Goal: Transaction & Acquisition: Purchase product/service

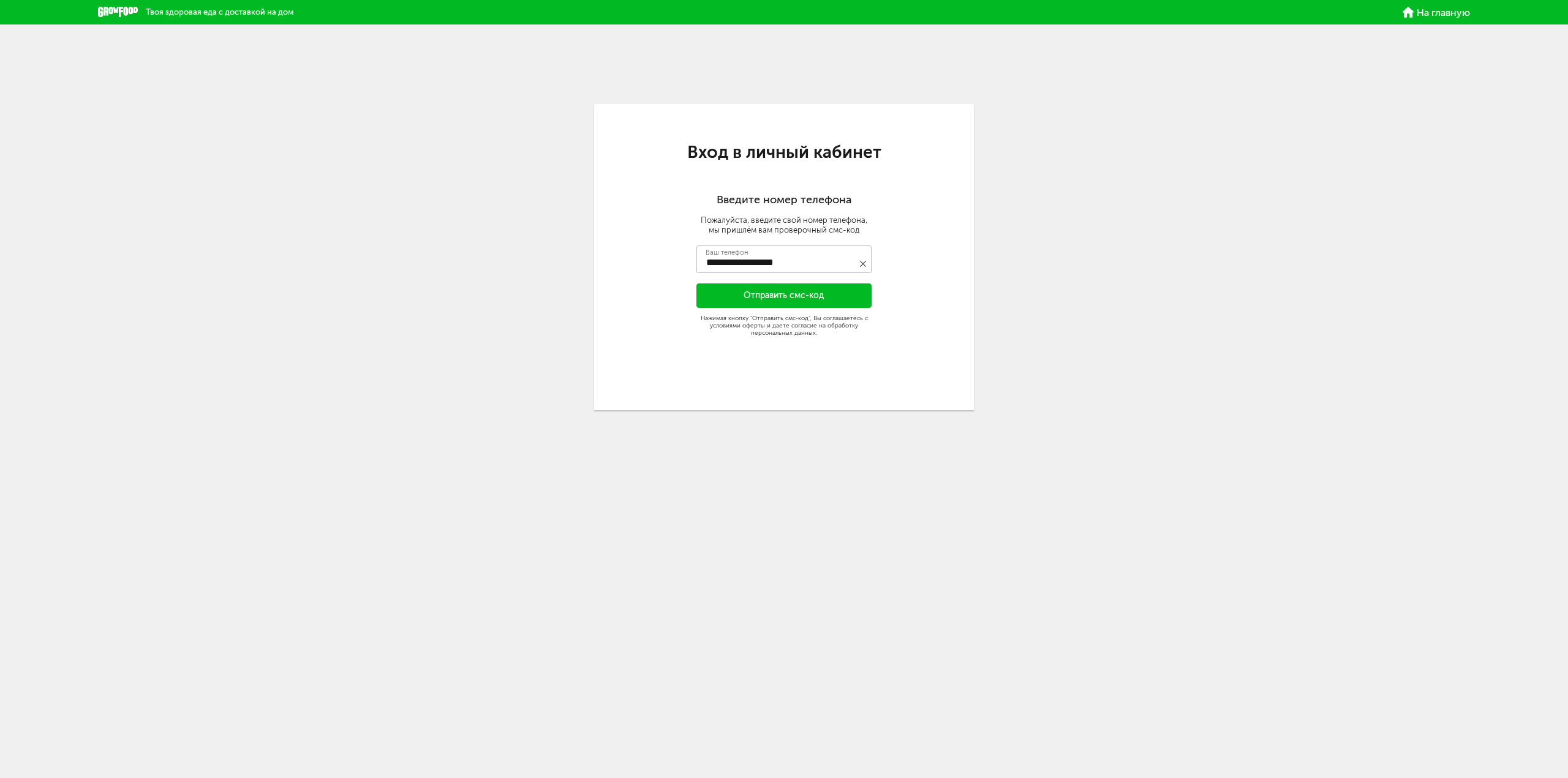
type input "**********"
type input "****"
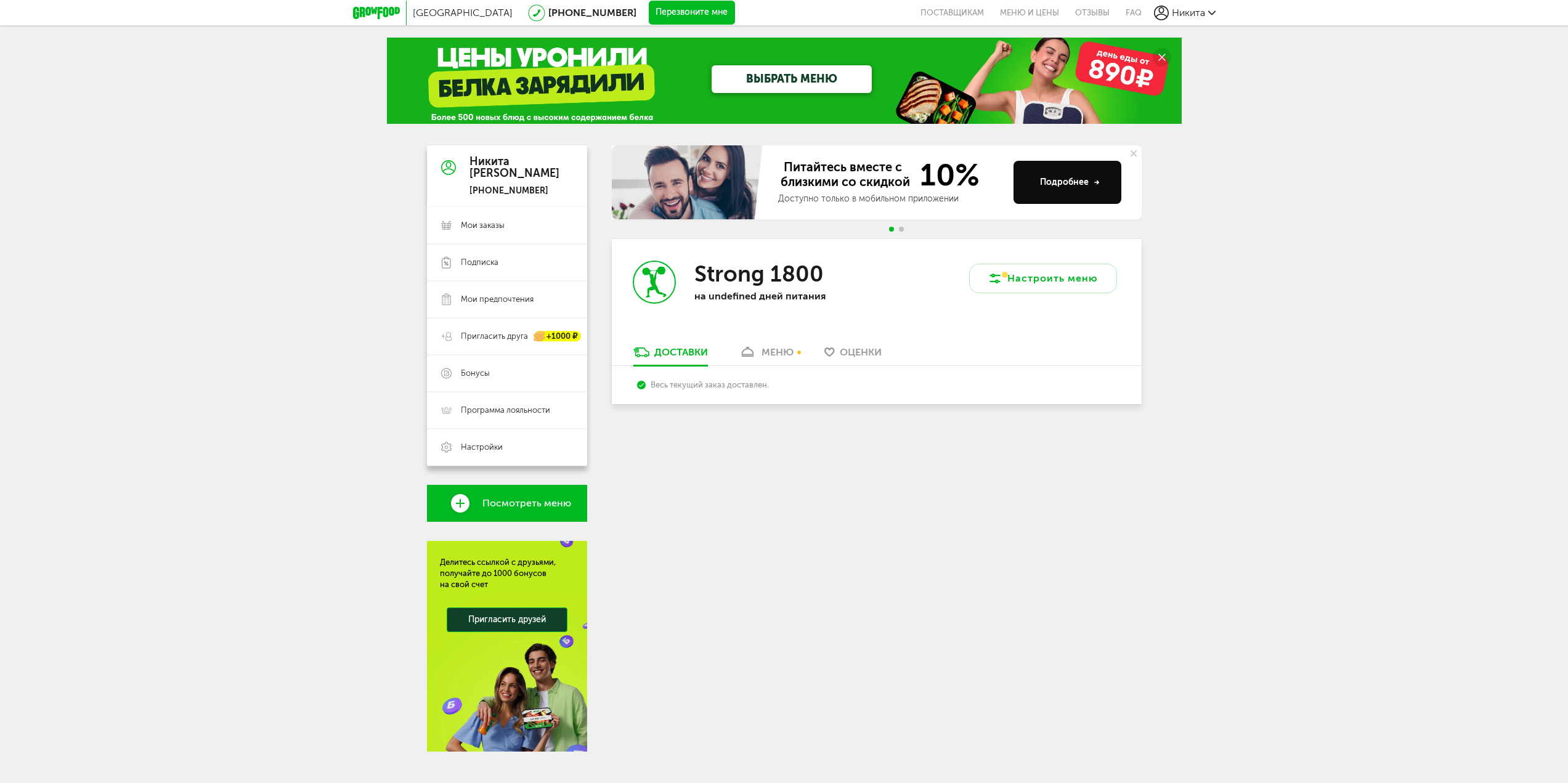
click at [787, 354] on div "меню" at bounding box center [778, 352] width 32 height 12
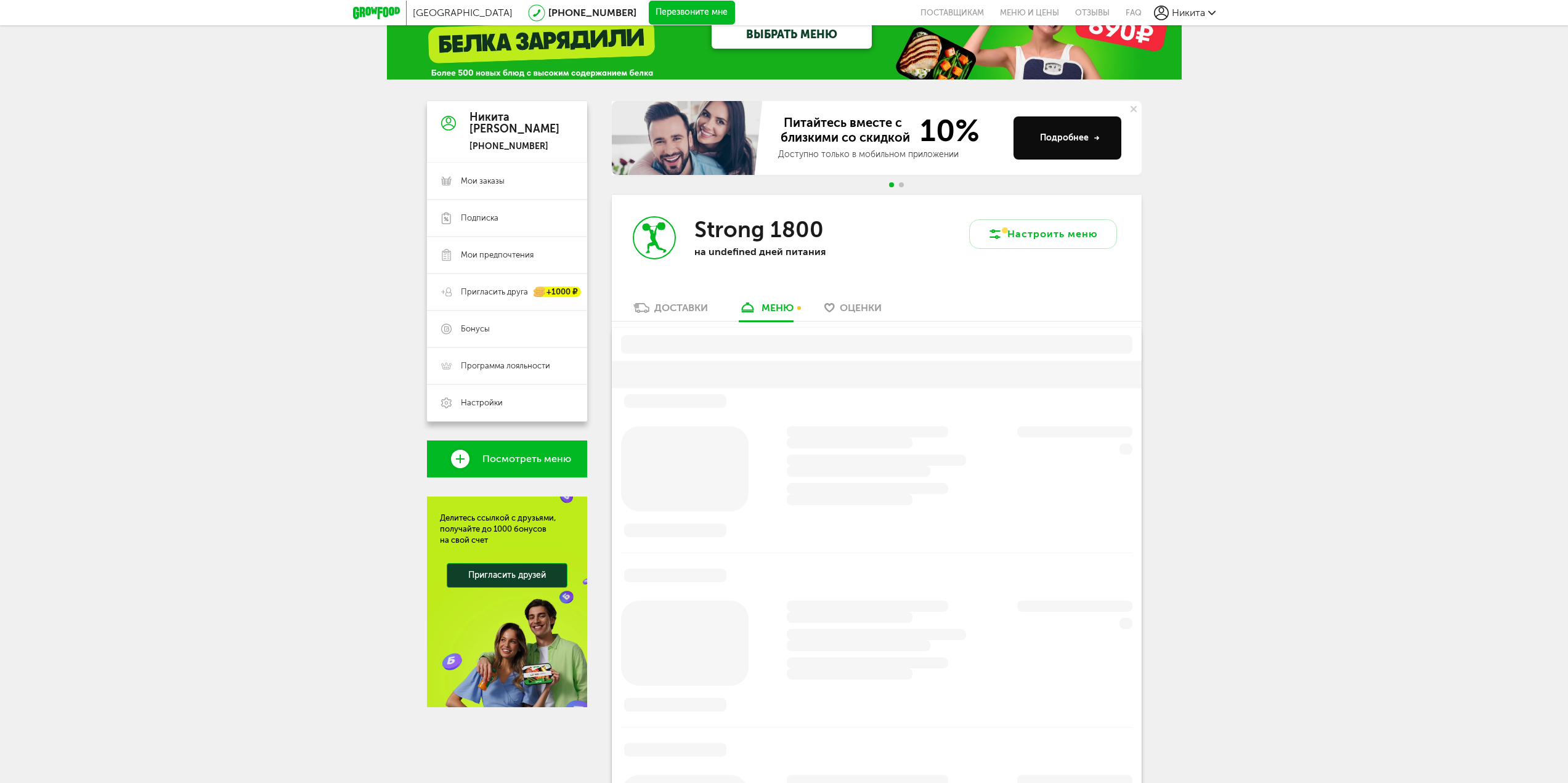
scroll to position [18, 0]
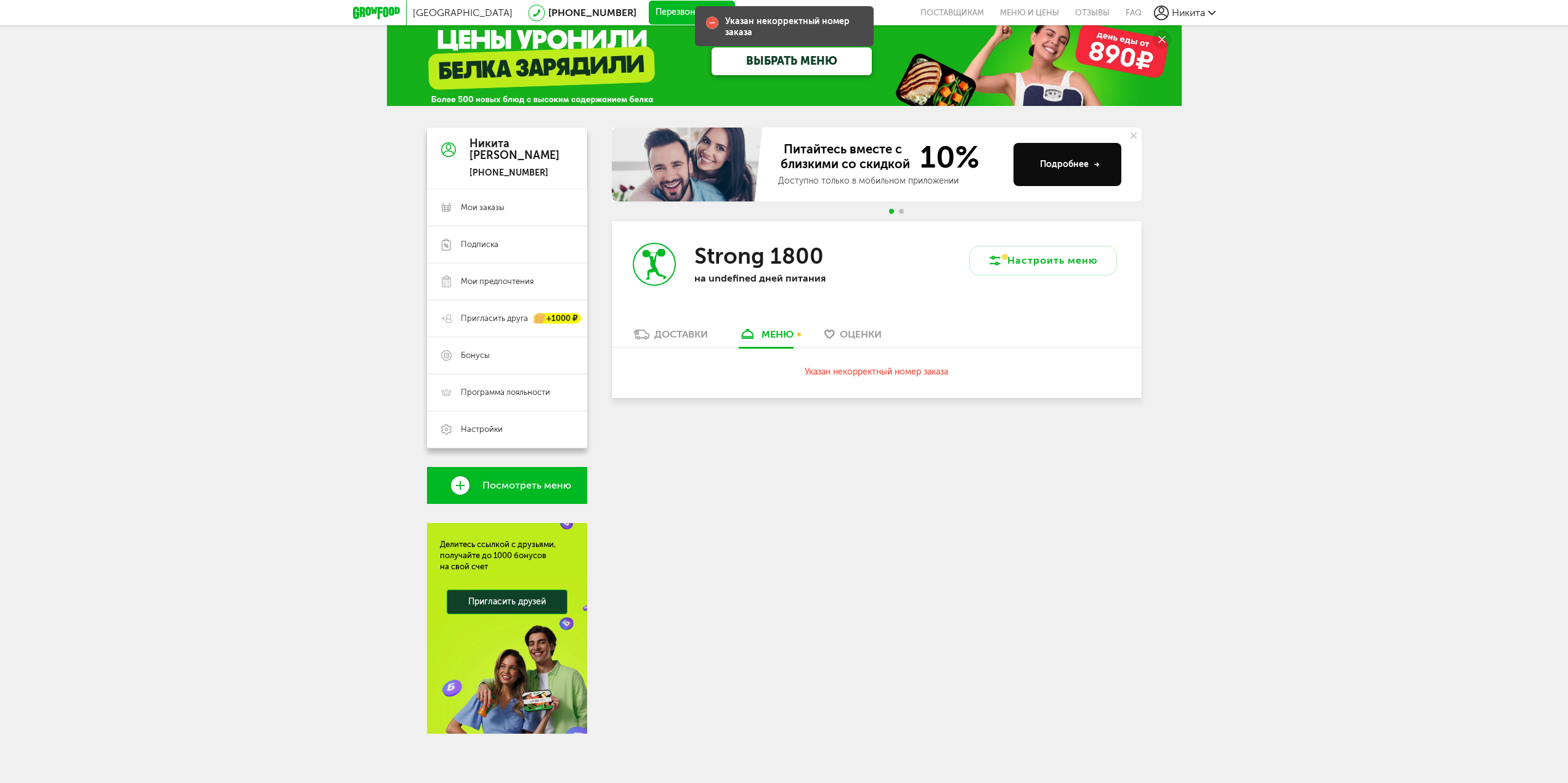
click at [703, 334] on div "Доставки" at bounding box center [682, 335] width 54 height 12
click at [835, 340] on link "Оценки" at bounding box center [854, 338] width 70 height 20
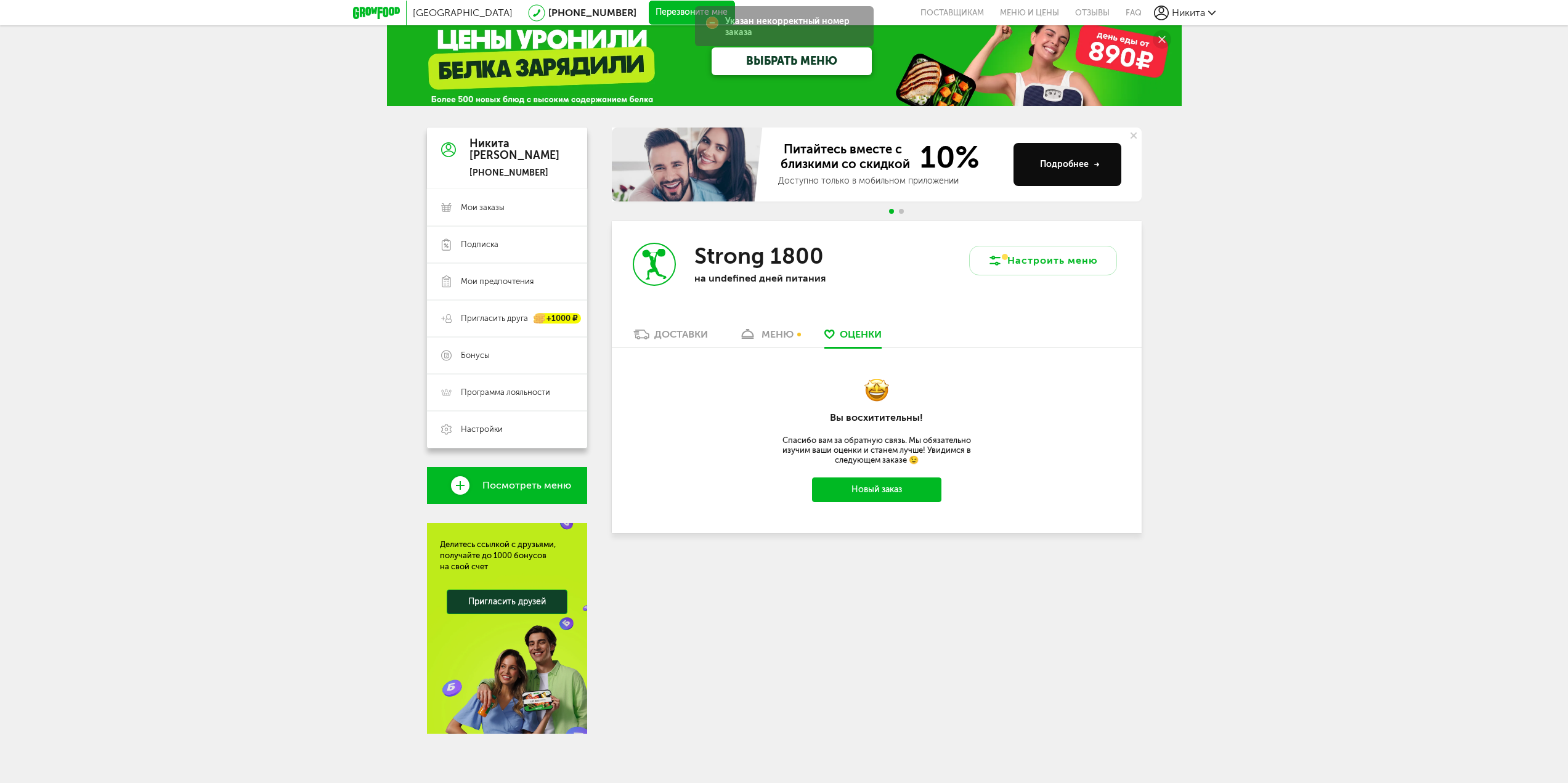
click at [686, 333] on div "Доставки" at bounding box center [682, 335] width 54 height 12
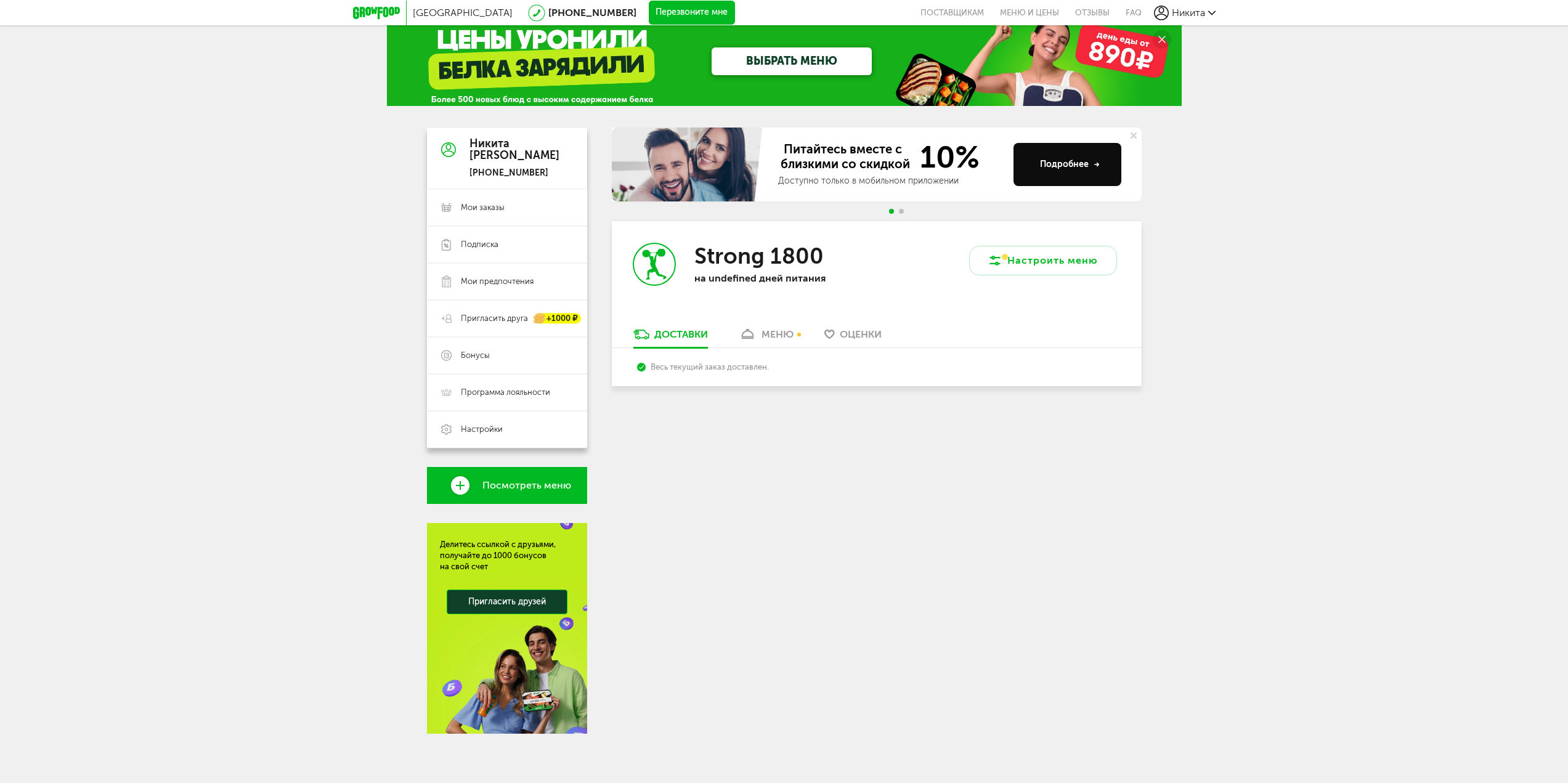
click at [728, 357] on div "Весь текущий заказ доставлен." at bounding box center [876, 367] width 530 height 38
click at [706, 367] on div "Весь текущий заказ доставлен." at bounding box center [876, 367] width 479 height 9
click at [496, 207] on span "Мои заказы" at bounding box center [483, 207] width 44 height 11
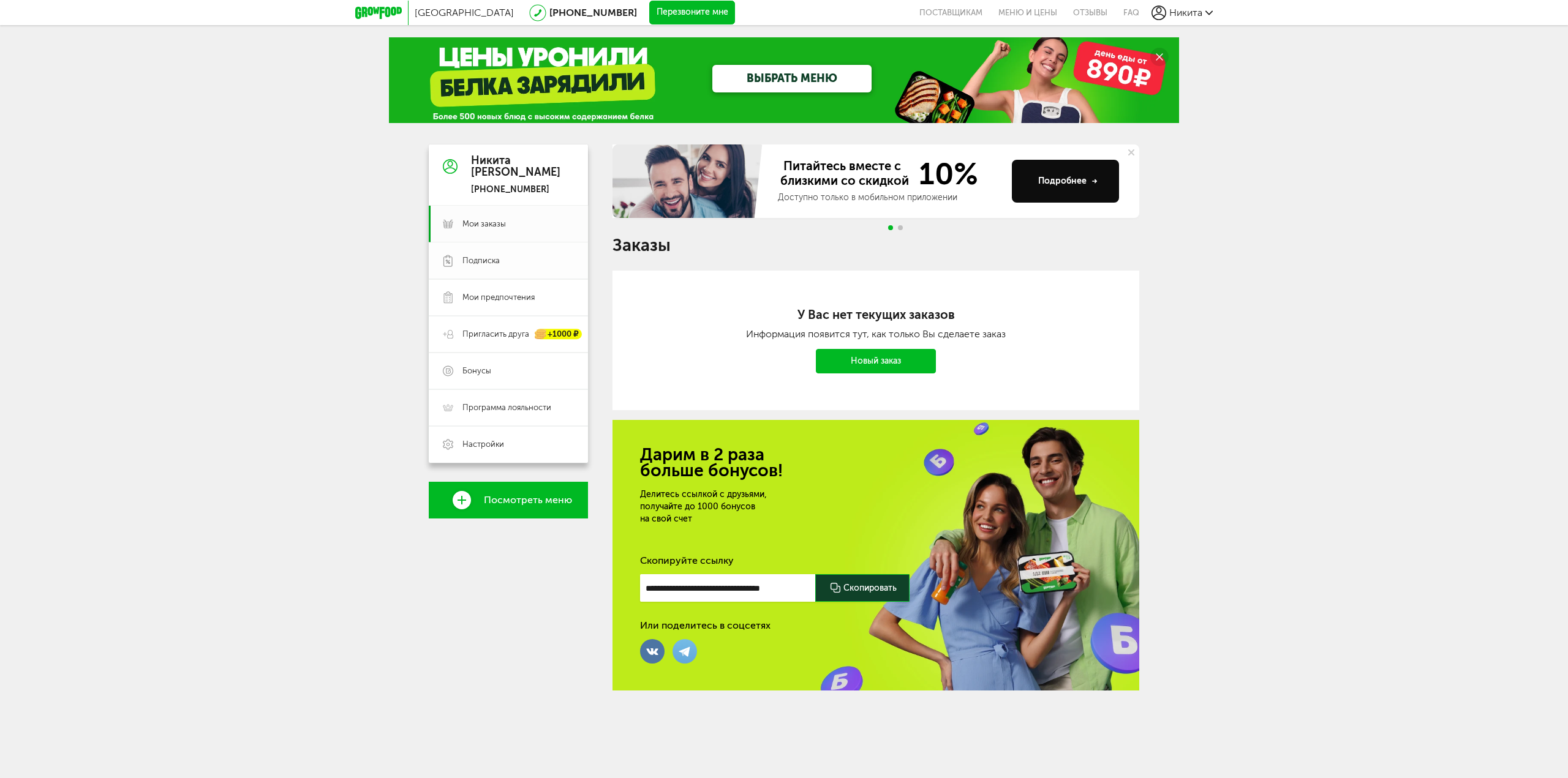
click at [505, 268] on link "Подписка" at bounding box center [509, 261] width 159 height 37
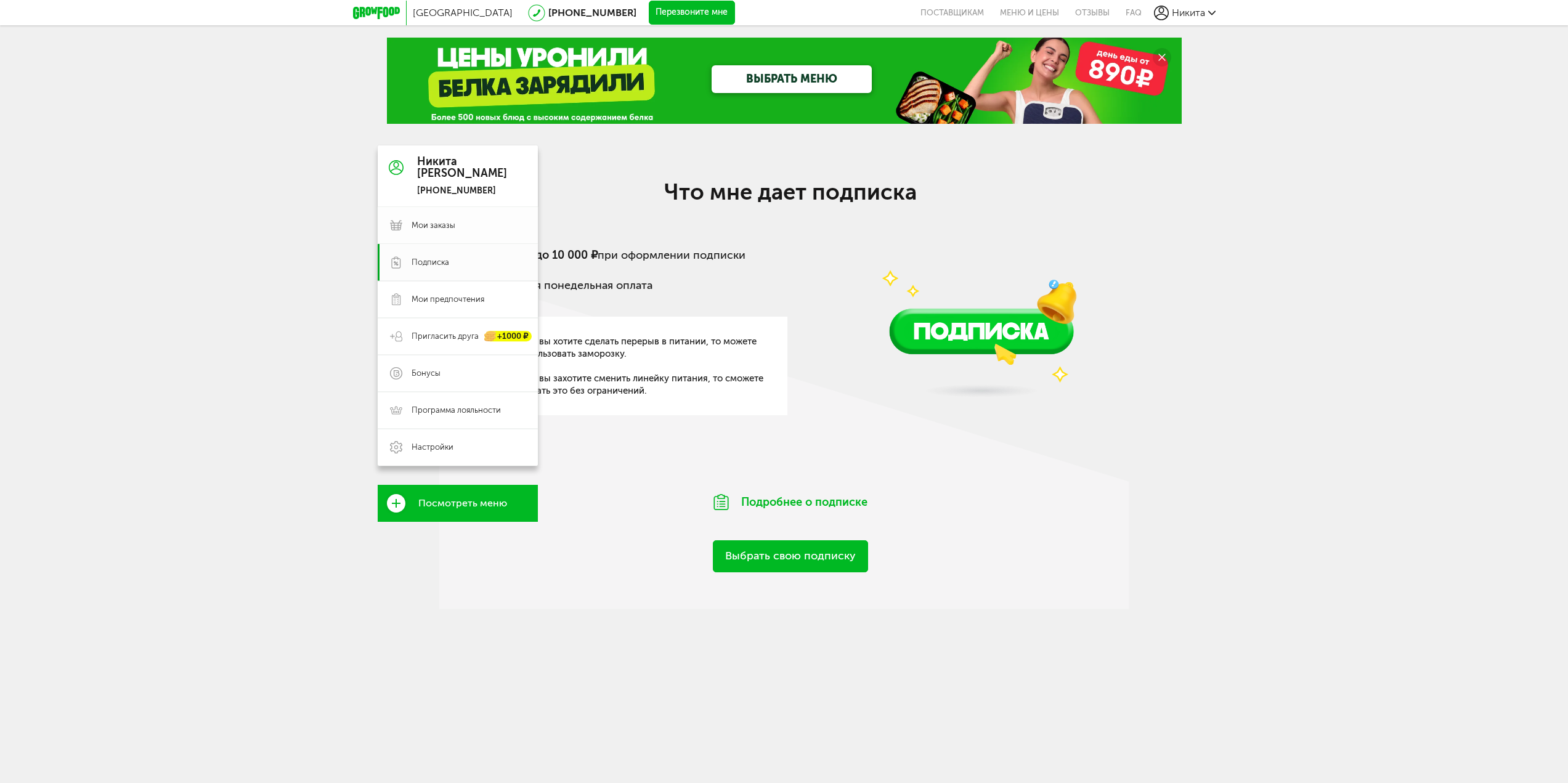
click at [461, 216] on link "Мои заказы" at bounding box center [458, 225] width 160 height 37
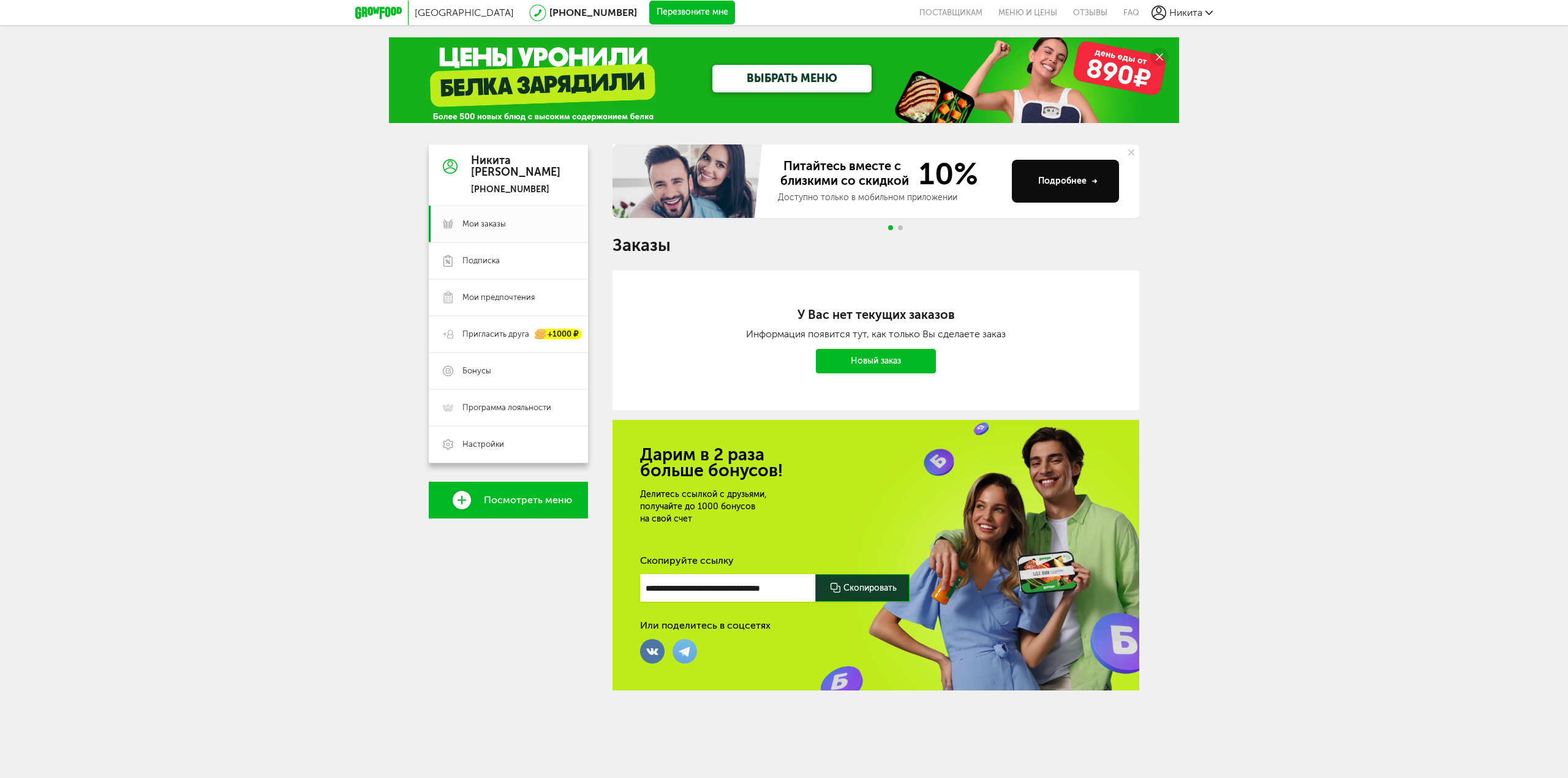
click at [1197, 13] on span "Никита" at bounding box center [1186, 12] width 33 height 12
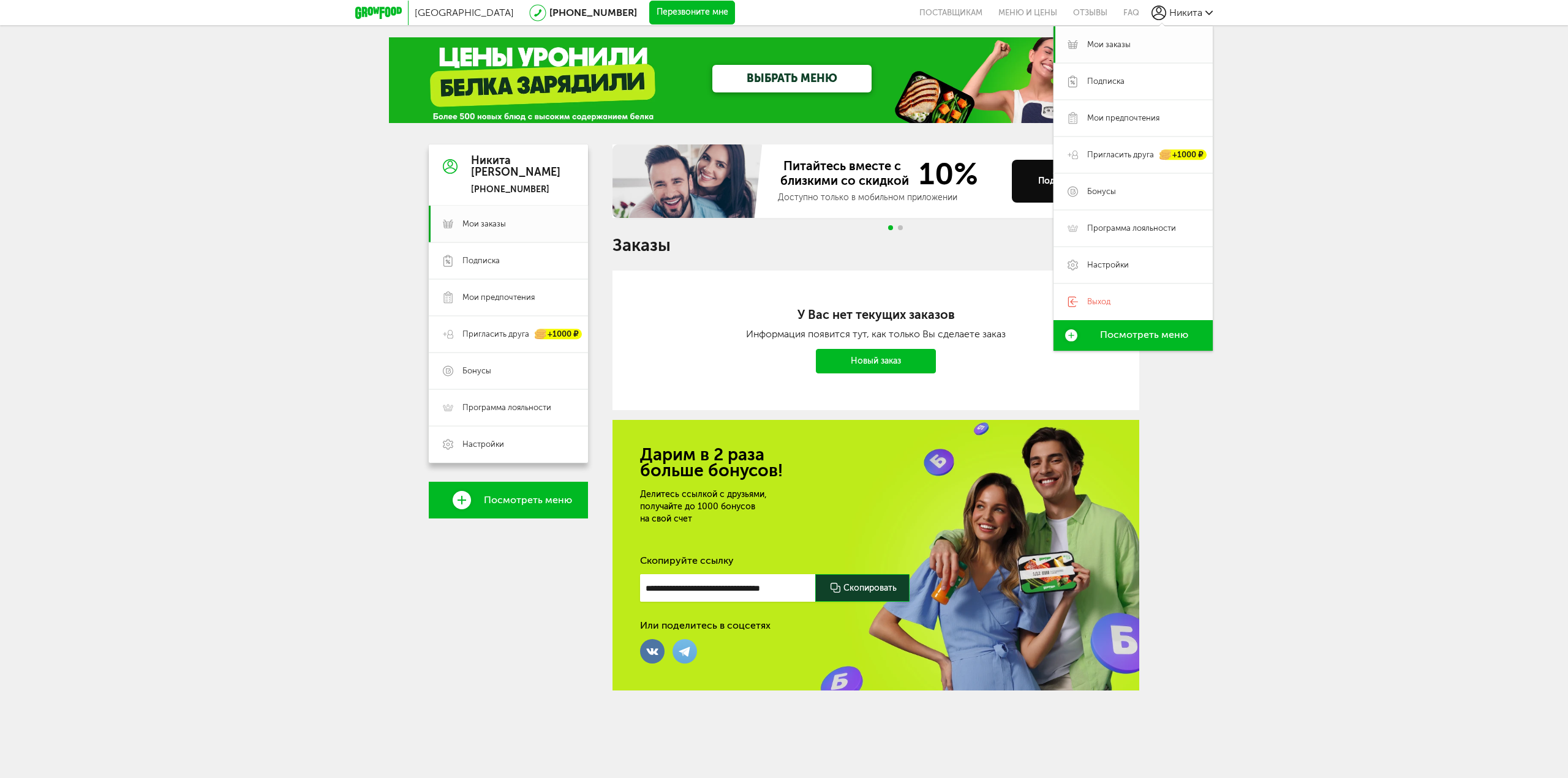
click at [1119, 46] on span "Мои заказы" at bounding box center [1109, 44] width 43 height 11
click at [1121, 264] on span "Настройки" at bounding box center [1108, 264] width 41 height 11
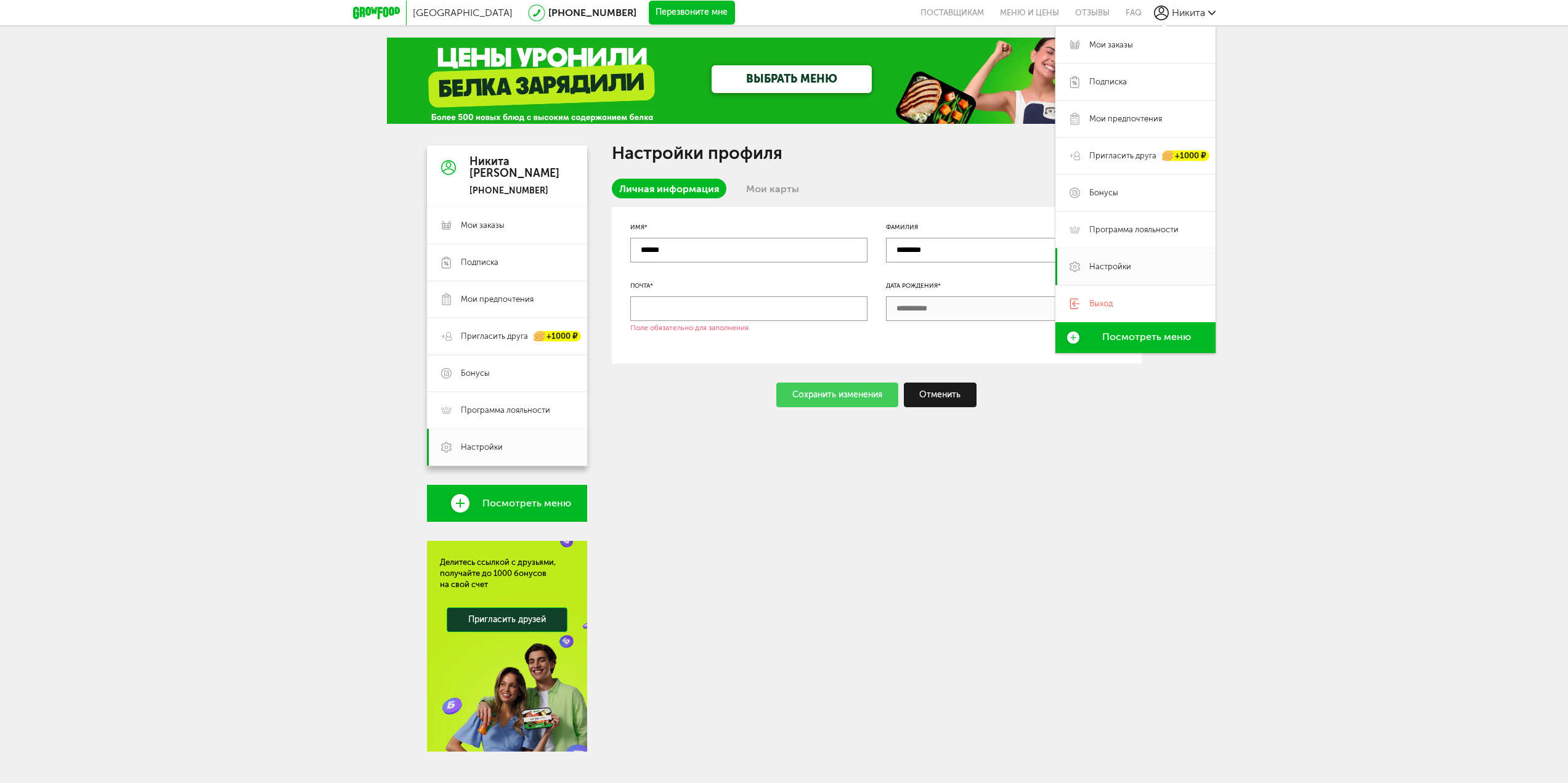
click at [857, 474] on div "Настройки профиля Личная информация Мои карты Имя* ****** Фамилия ******** Почт…" at bounding box center [876, 449] width 530 height 607
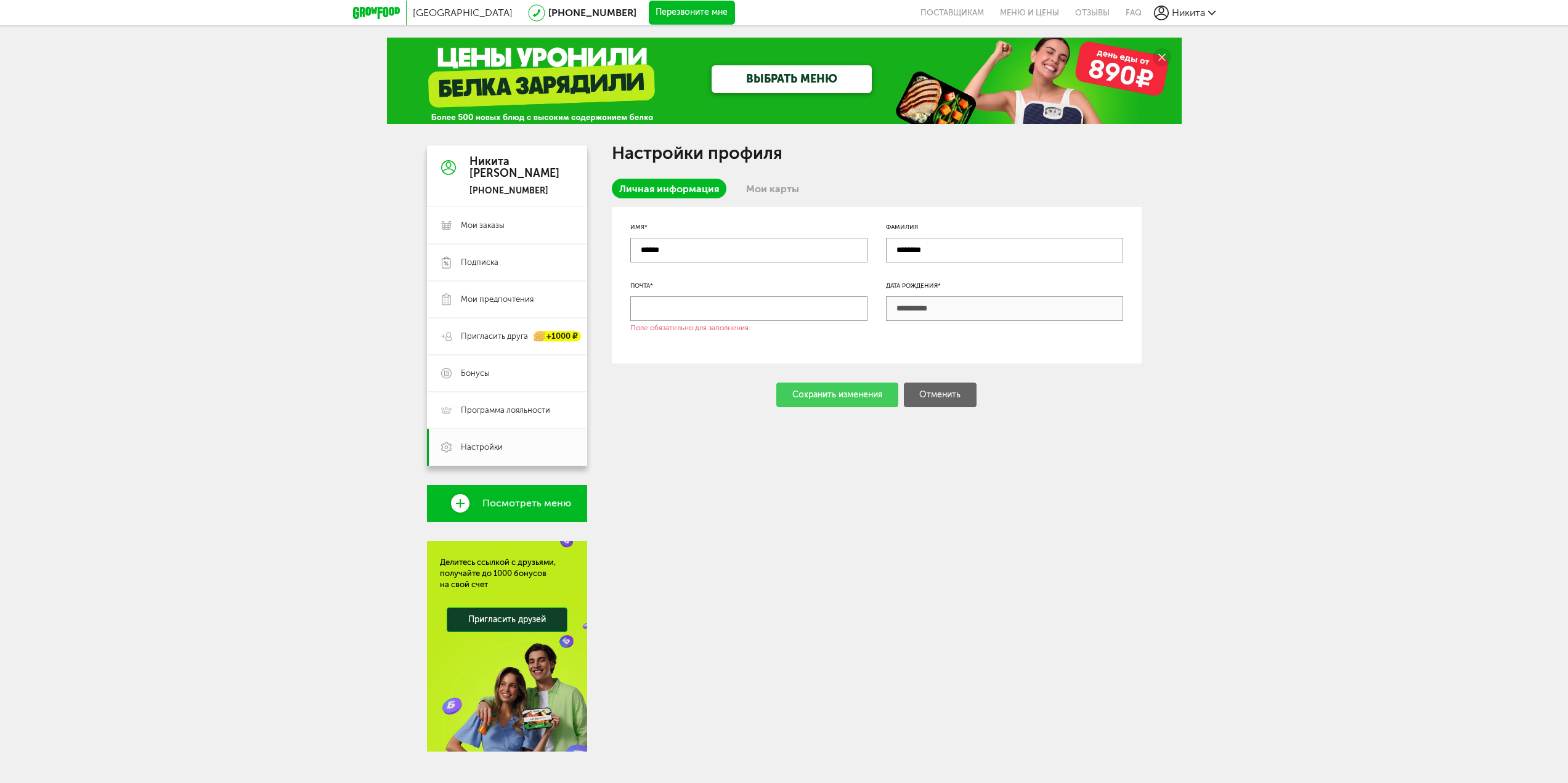
click at [497, 137] on div "Санкт-Петербург 8 (800) 555-21-78 Перезвоните мне поставщикам Меню и цены Отзыв…" at bounding box center [784, 400] width 1568 height 801
click at [492, 228] on span "Мои заказы" at bounding box center [483, 225] width 44 height 11
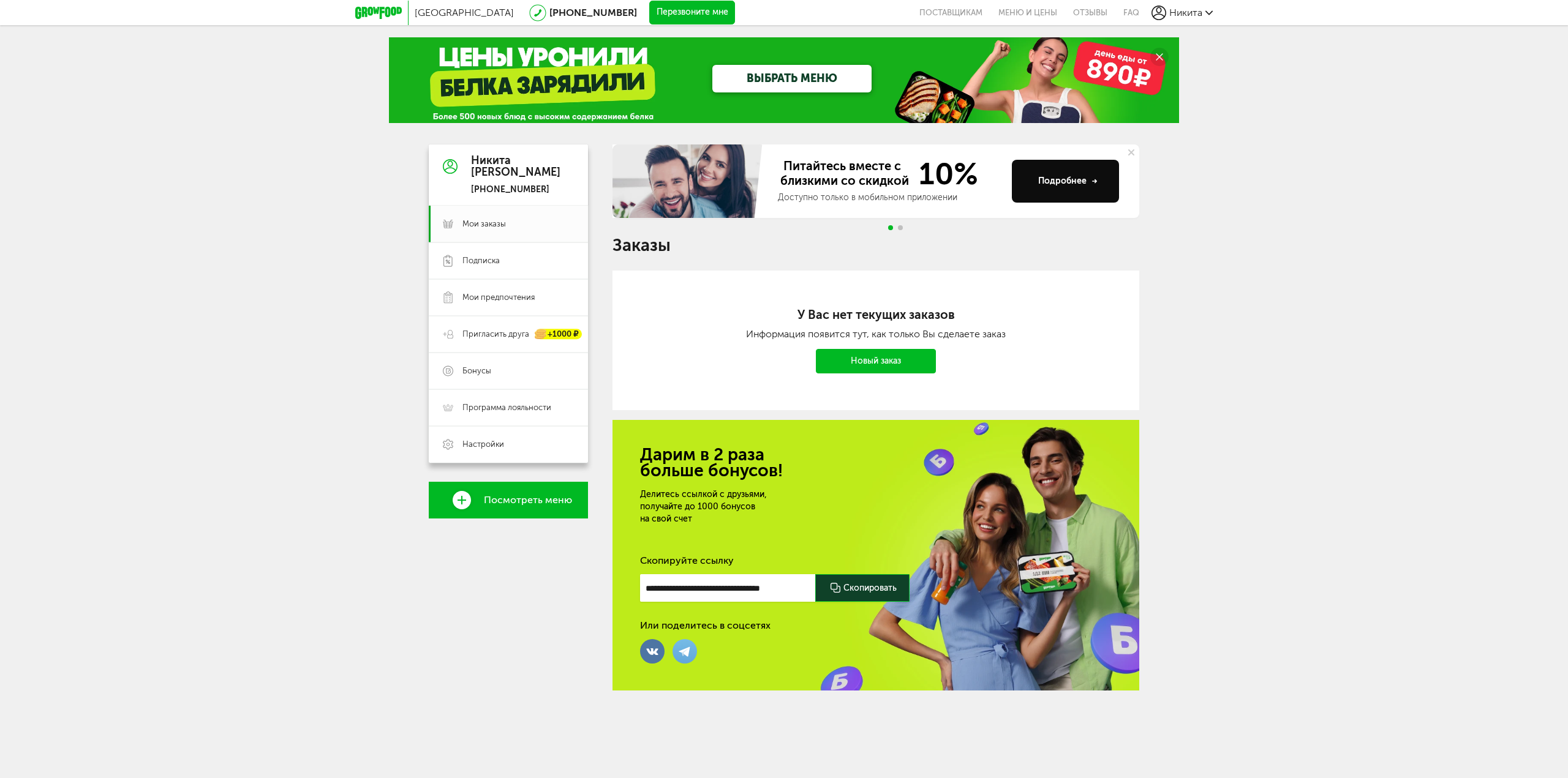
drag, startPoint x: 897, startPoint y: 227, endPoint x: 1140, endPoint y: 183, distance: 247.0
click at [898, 227] on div at bounding box center [895, 227] width 20 height 5
click at [1130, 149] on icon at bounding box center [1131, 152] width 6 height 6
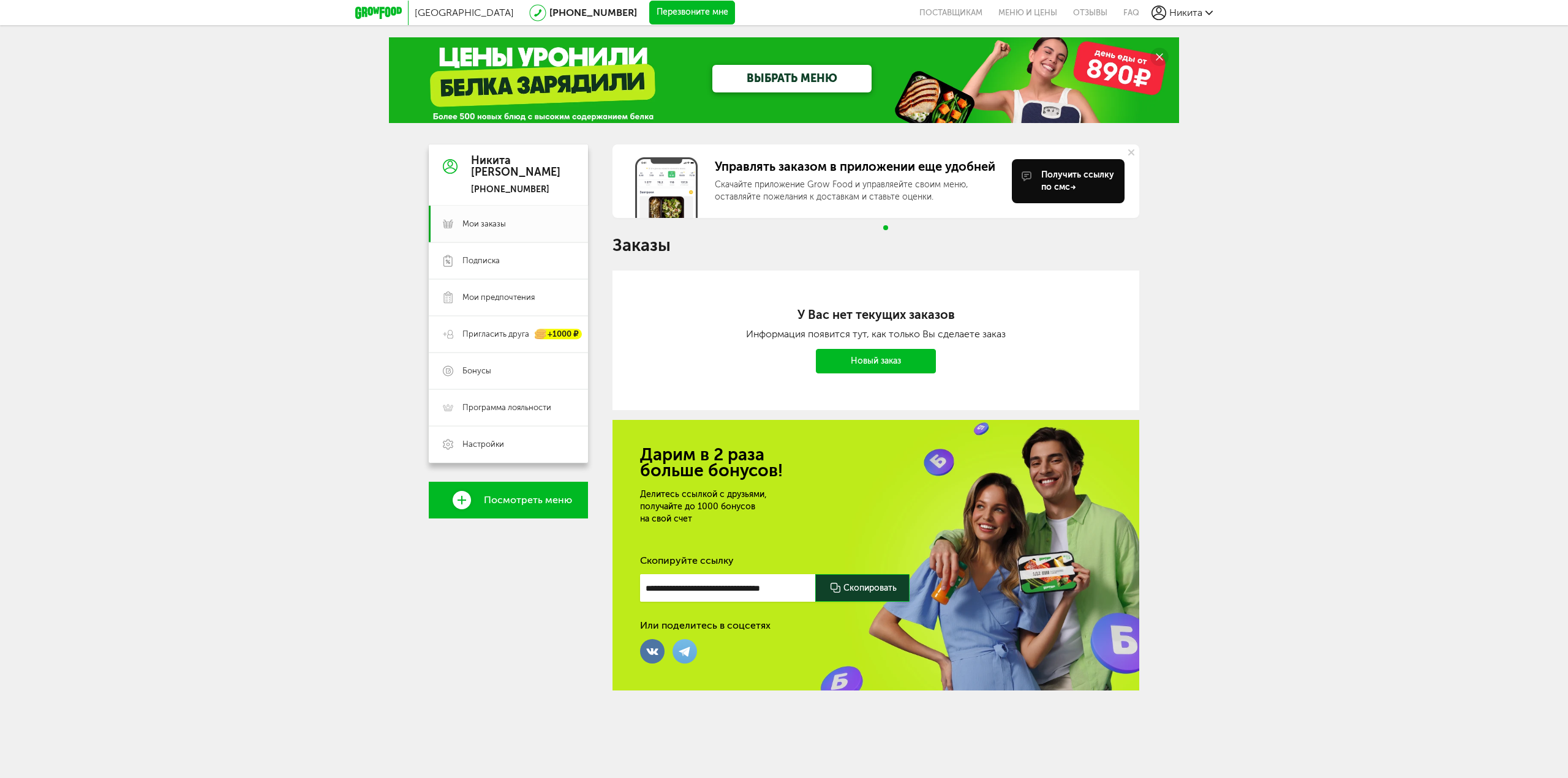
click at [1169, 15] on span "Никита" at bounding box center [1186, 12] width 33 height 12
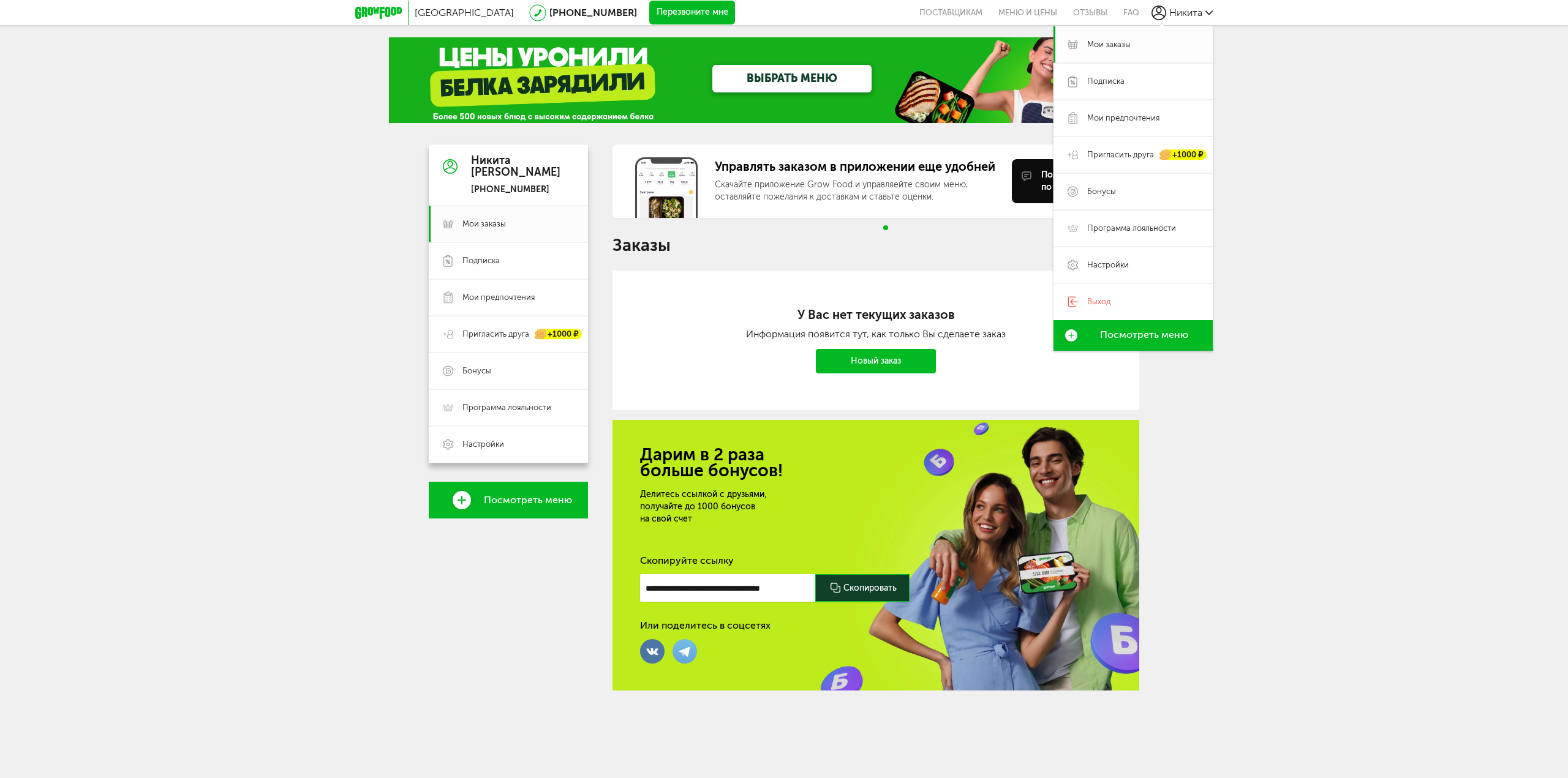
click at [1111, 52] on link "Мои заказы" at bounding box center [1133, 44] width 159 height 37
click at [488, 259] on span "Подписка" at bounding box center [481, 261] width 38 height 11
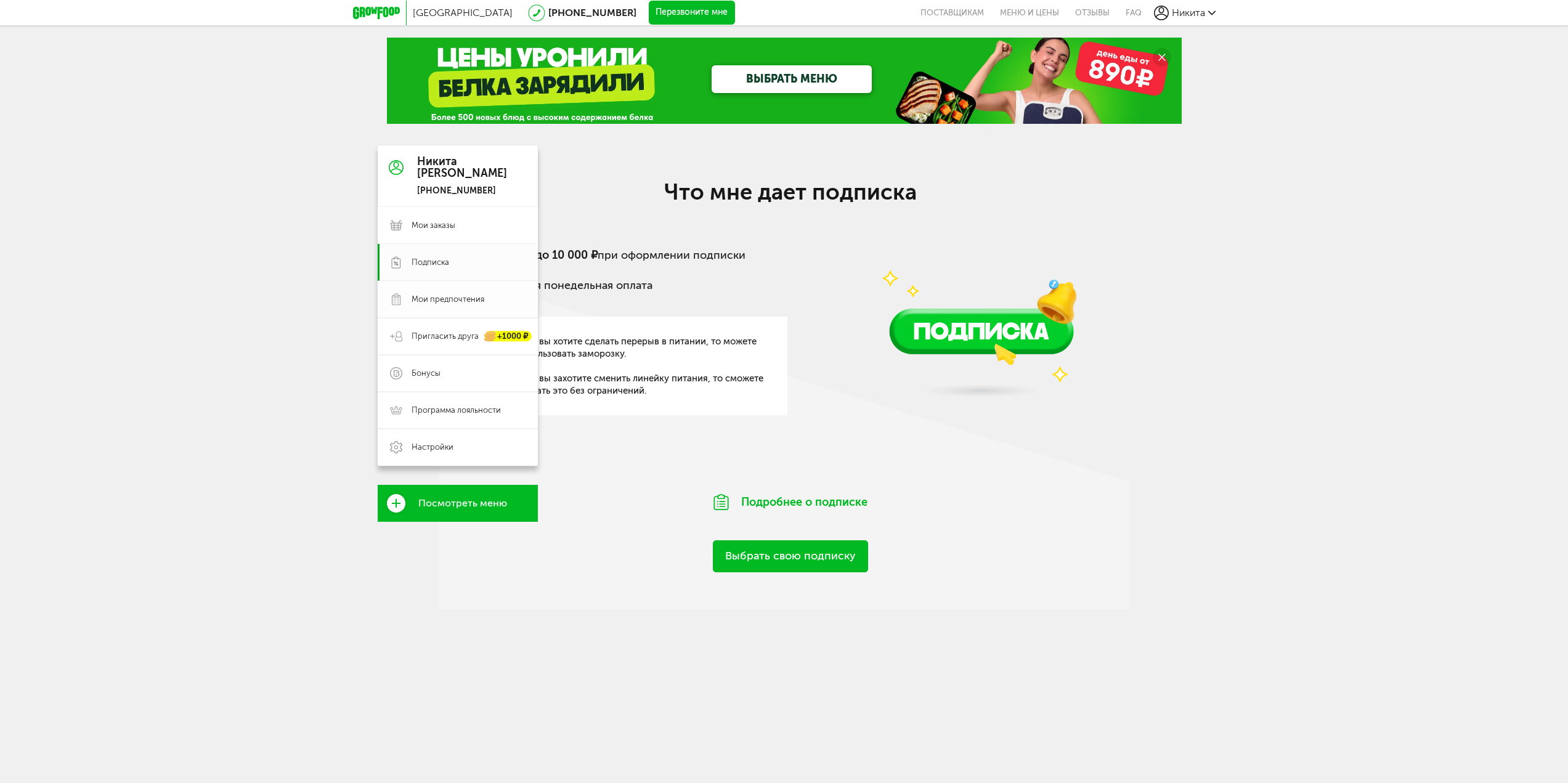
click at [475, 308] on link "Мои предпочтения" at bounding box center [458, 299] width 160 height 37
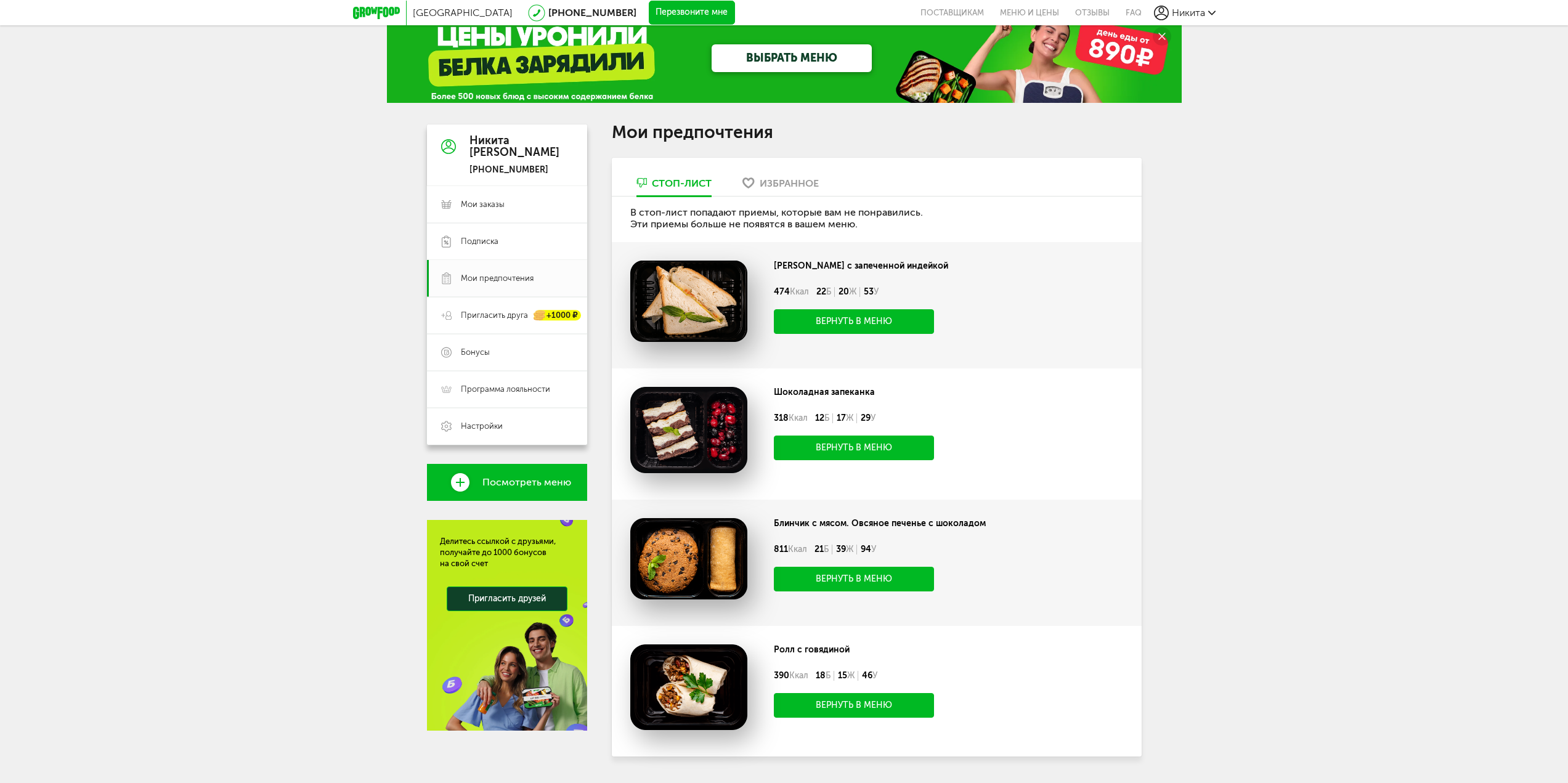
scroll to position [56, 0]
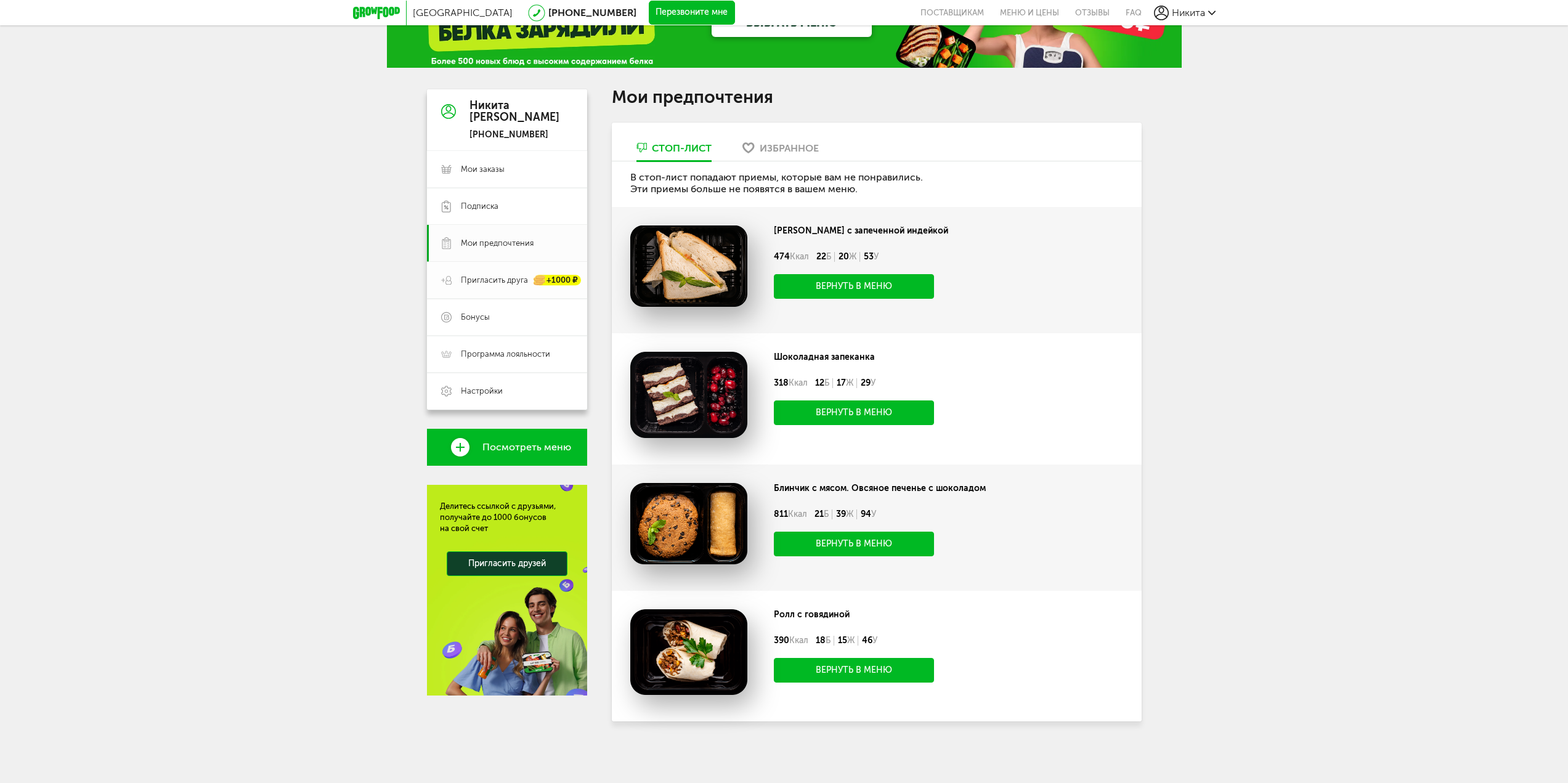
click at [498, 284] on span "Пригласить друга" at bounding box center [494, 280] width 67 height 11
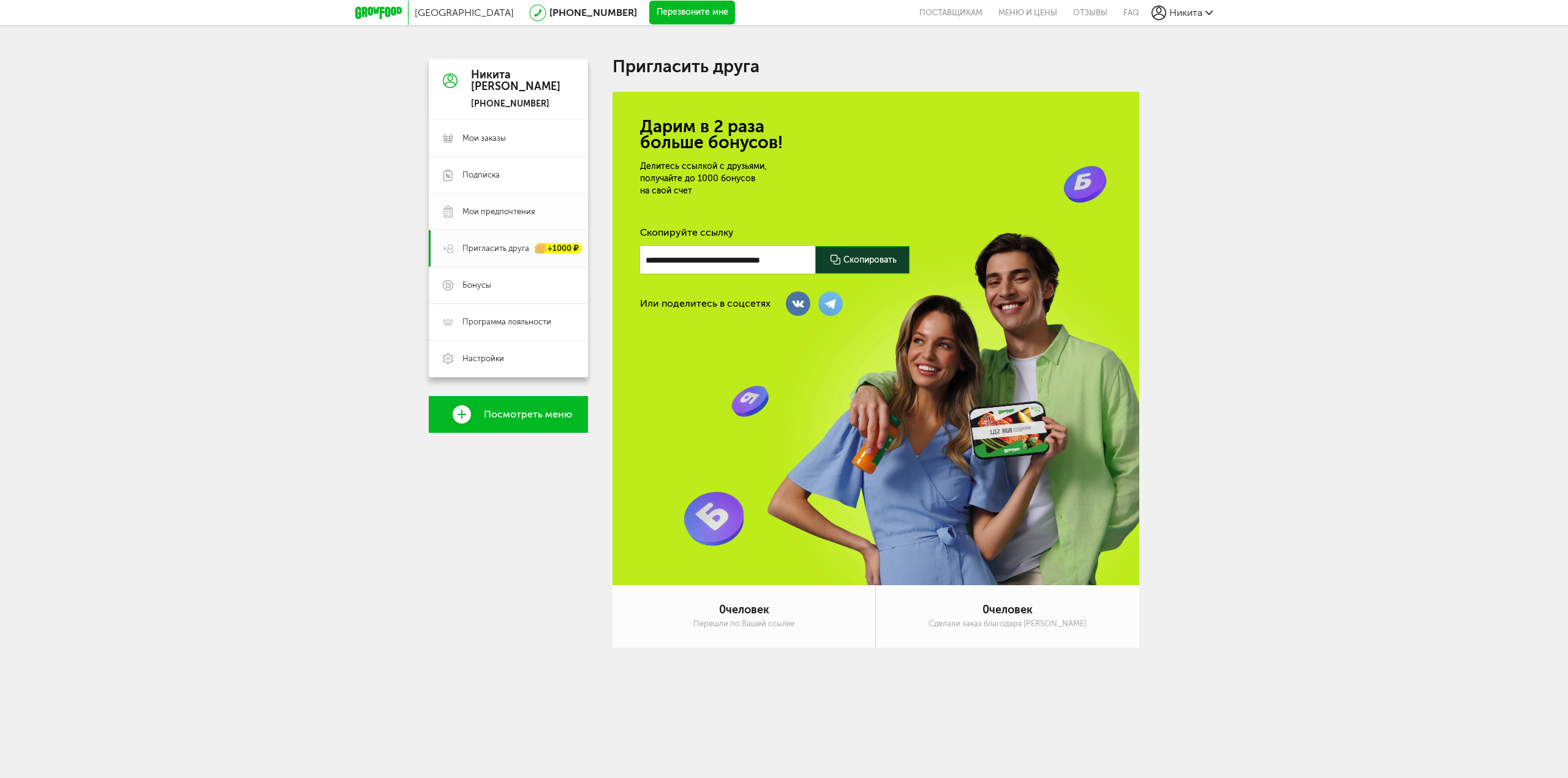
click at [502, 202] on link "Мои предпочтения" at bounding box center [509, 212] width 159 height 37
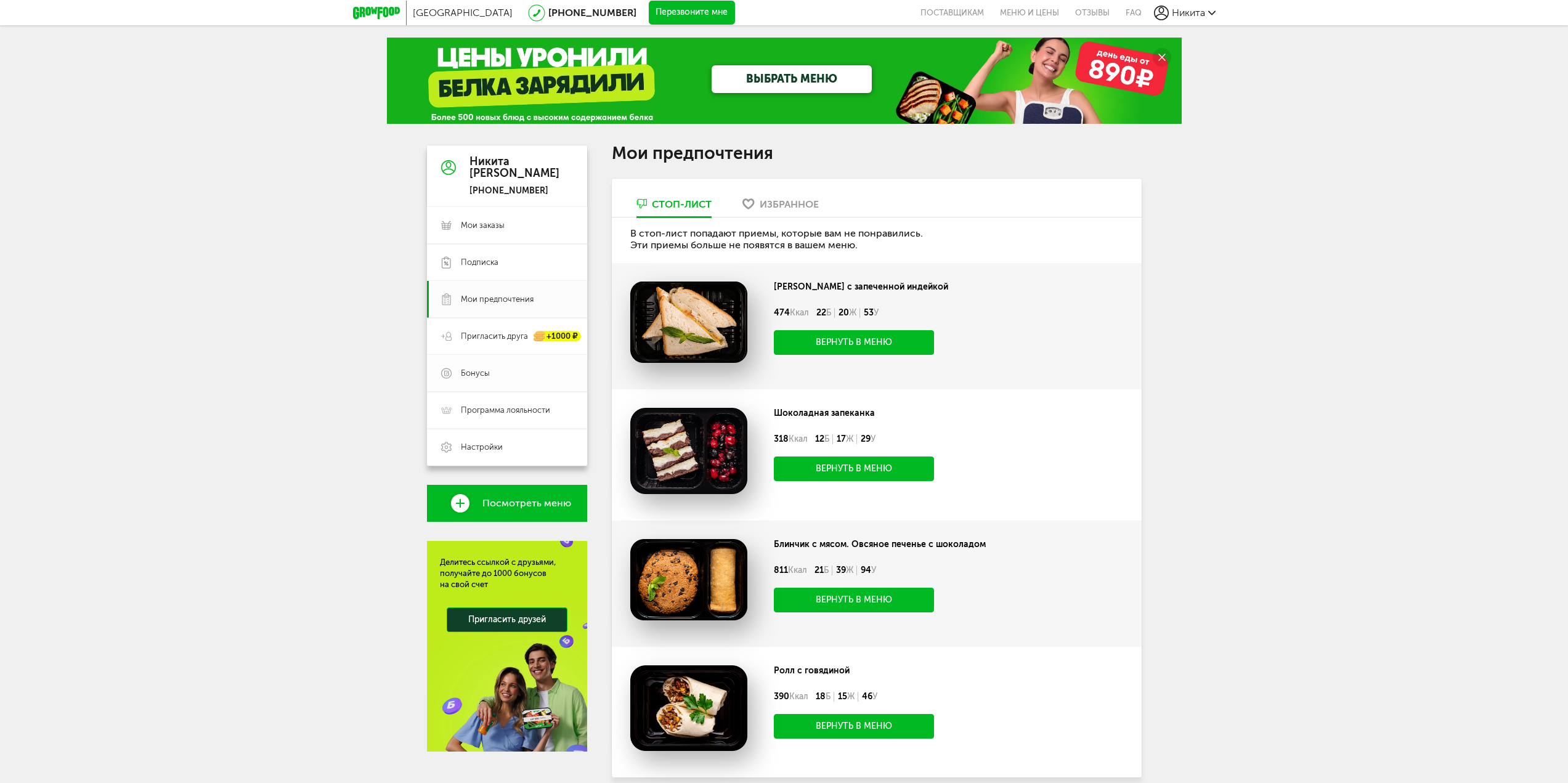
click at [484, 367] on link "Бонусы" at bounding box center [507, 373] width 160 height 37
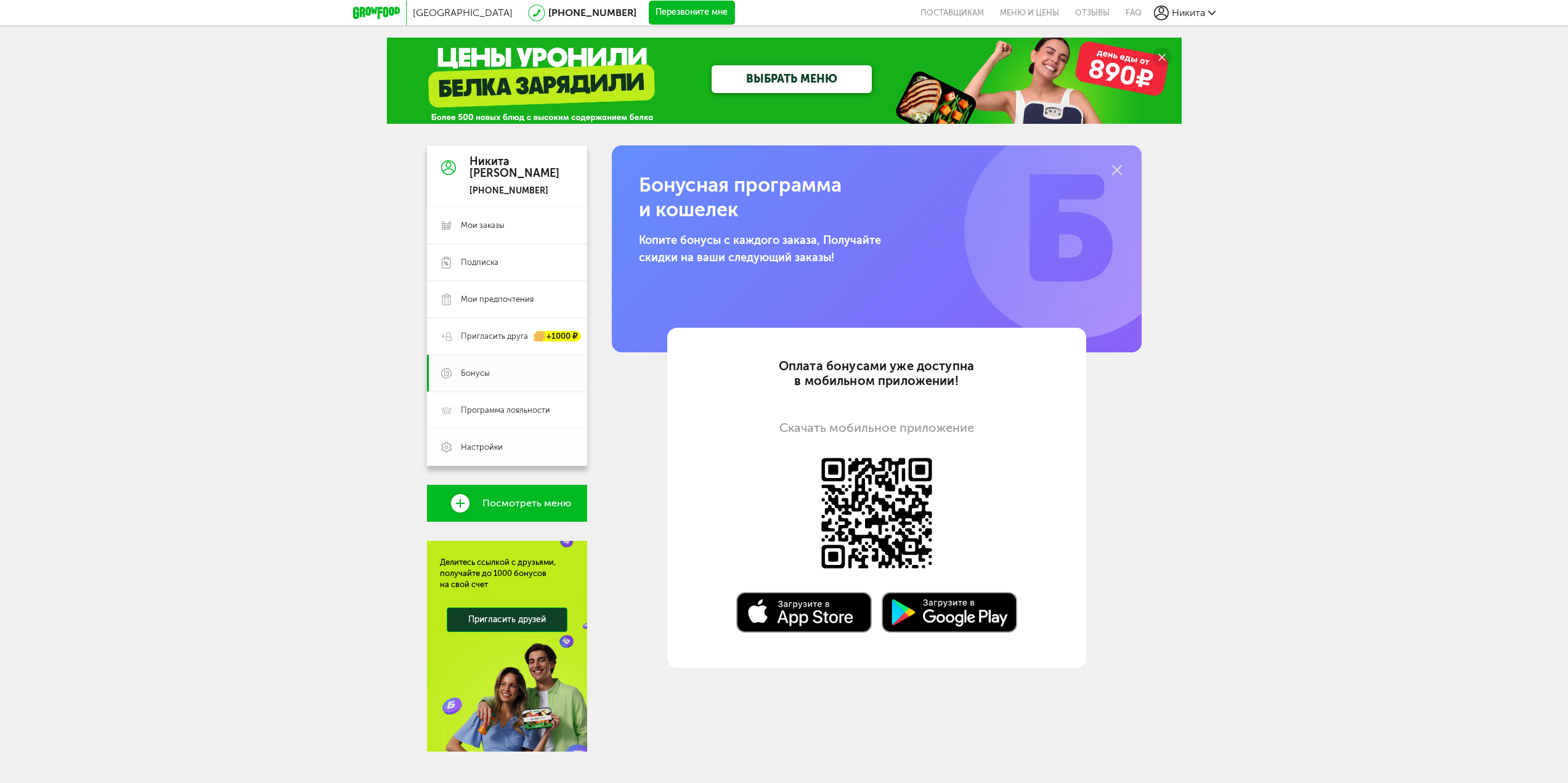
click at [508, 440] on link "Настройки" at bounding box center [507, 447] width 160 height 37
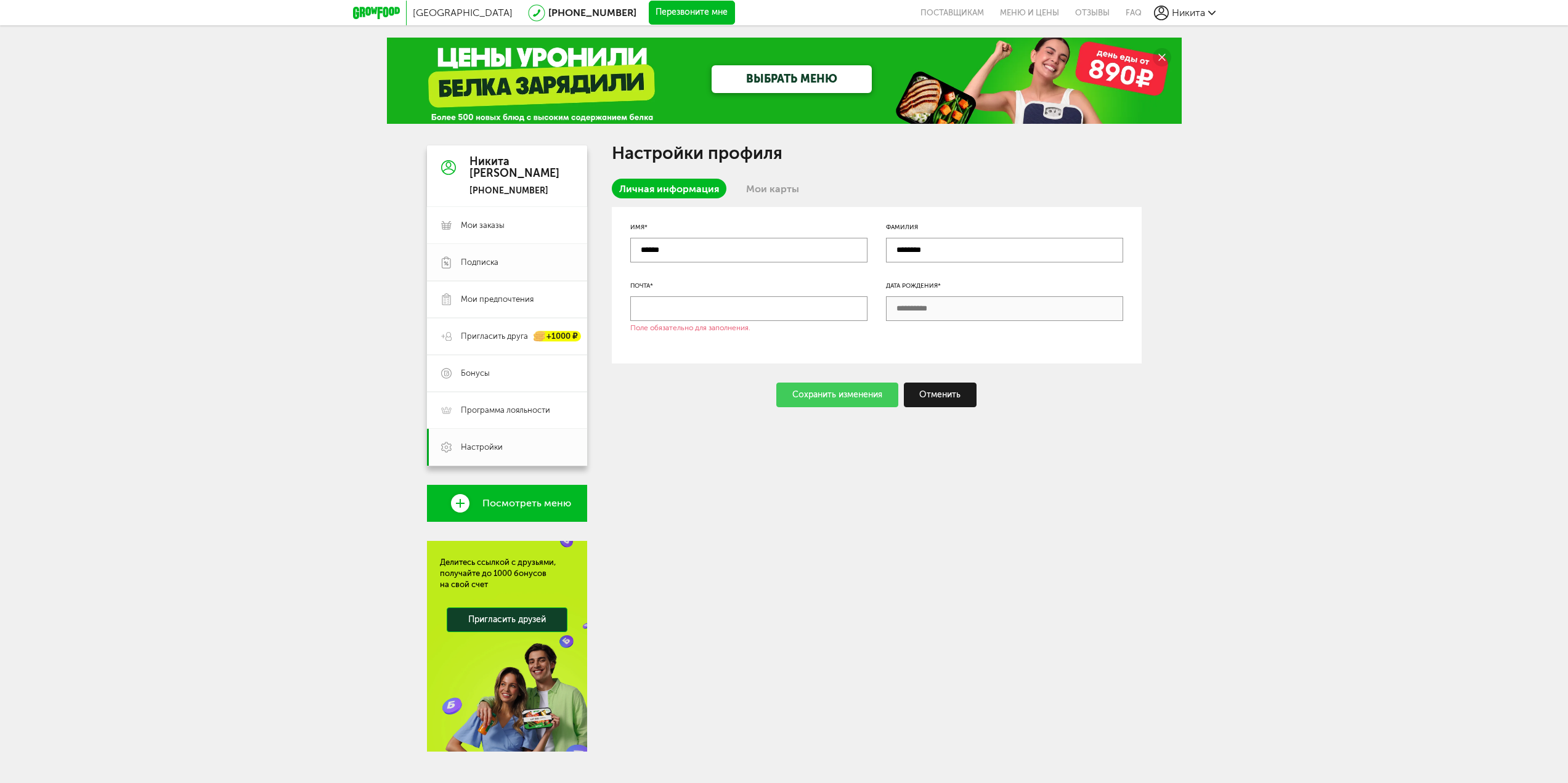
click at [488, 265] on span "Подписка" at bounding box center [480, 262] width 38 height 11
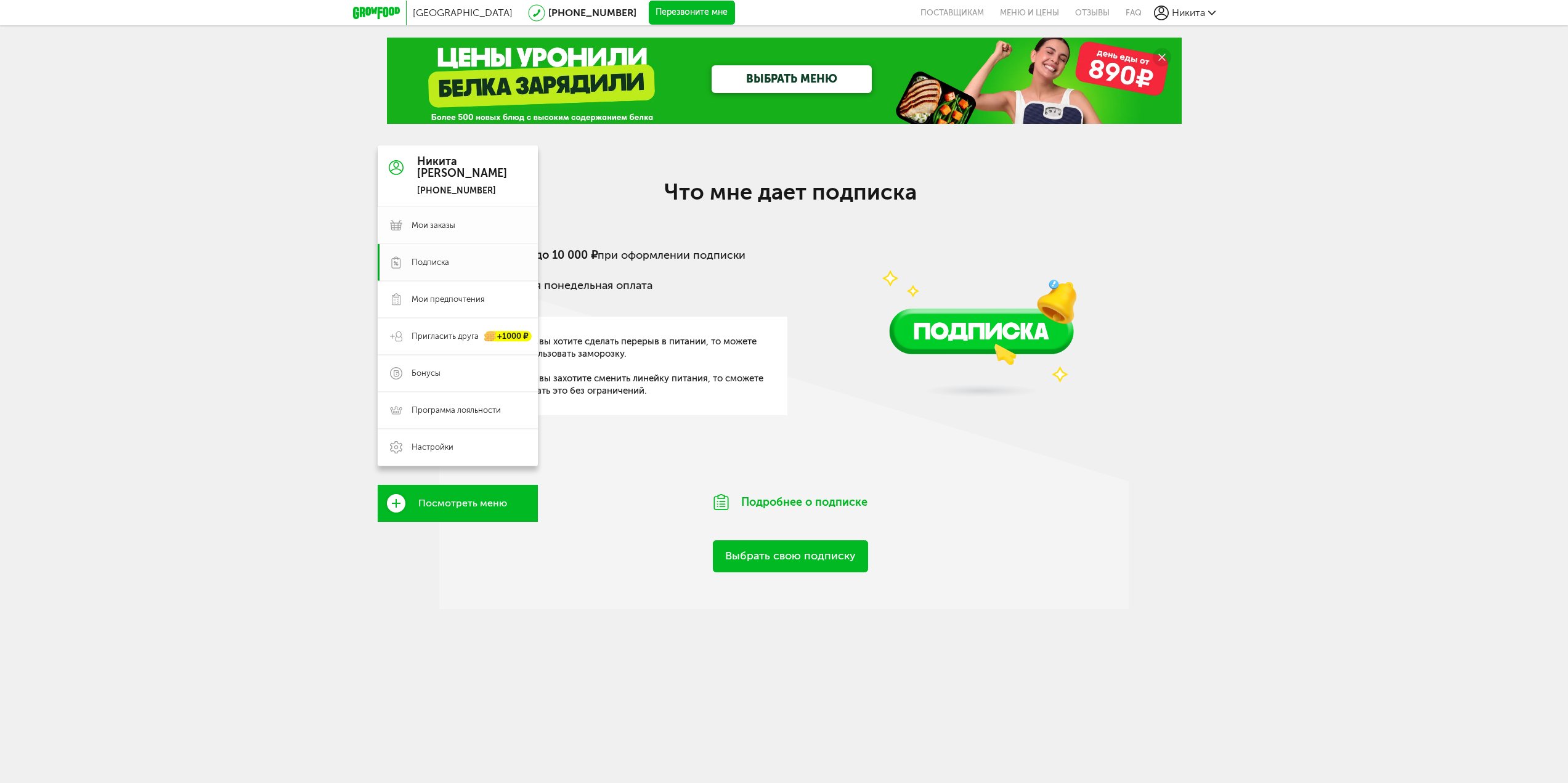
click at [472, 222] on span "Мои заказы" at bounding box center [469, 225] width 114 height 11
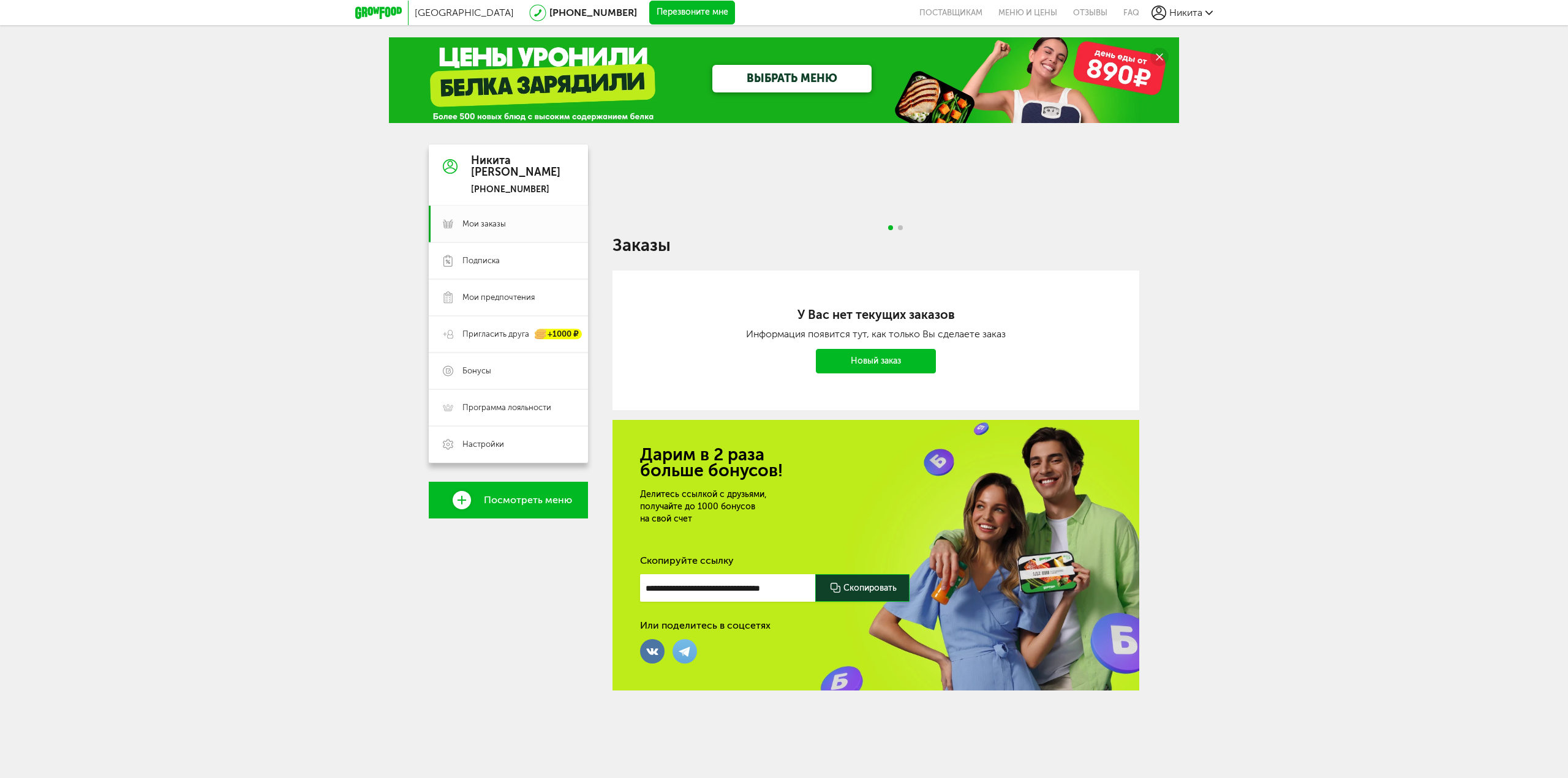
click at [525, 505] on span "Посмотреть меню" at bounding box center [528, 500] width 88 height 11
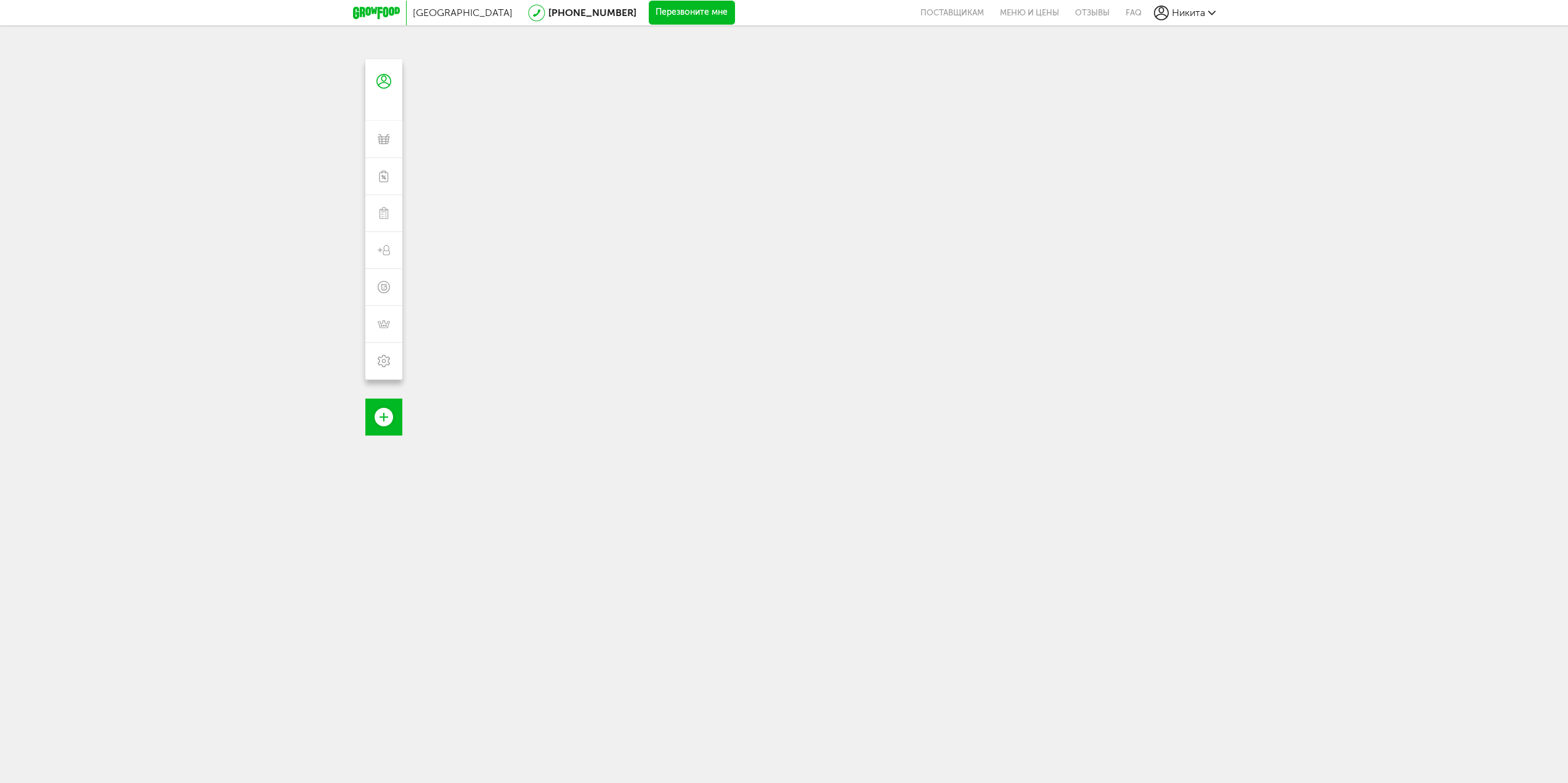
click at [385, 17] on icon at bounding box center [376, 12] width 47 height 12
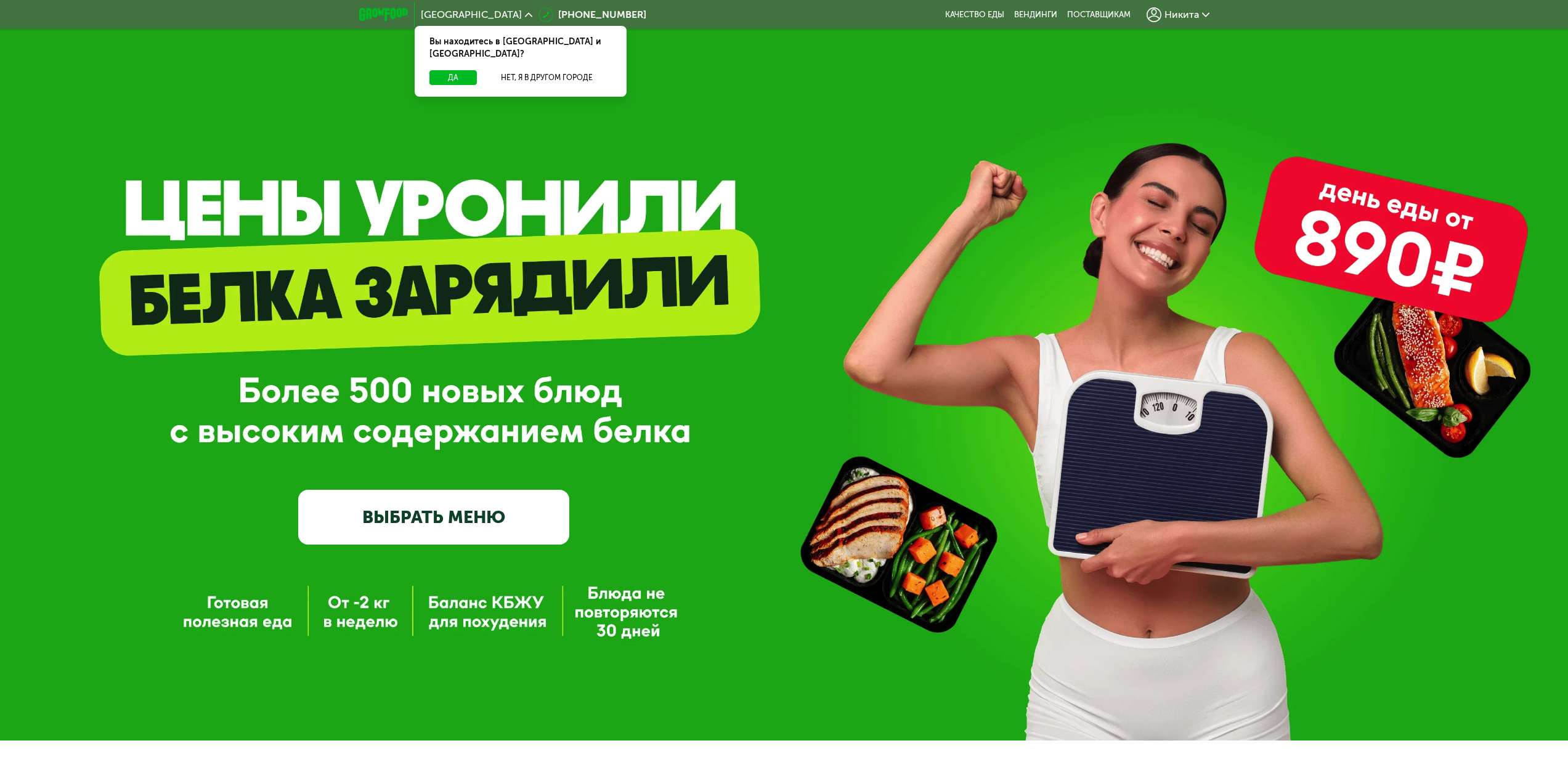
click at [1176, 8] on div "Никита" at bounding box center [1178, 15] width 63 height 15
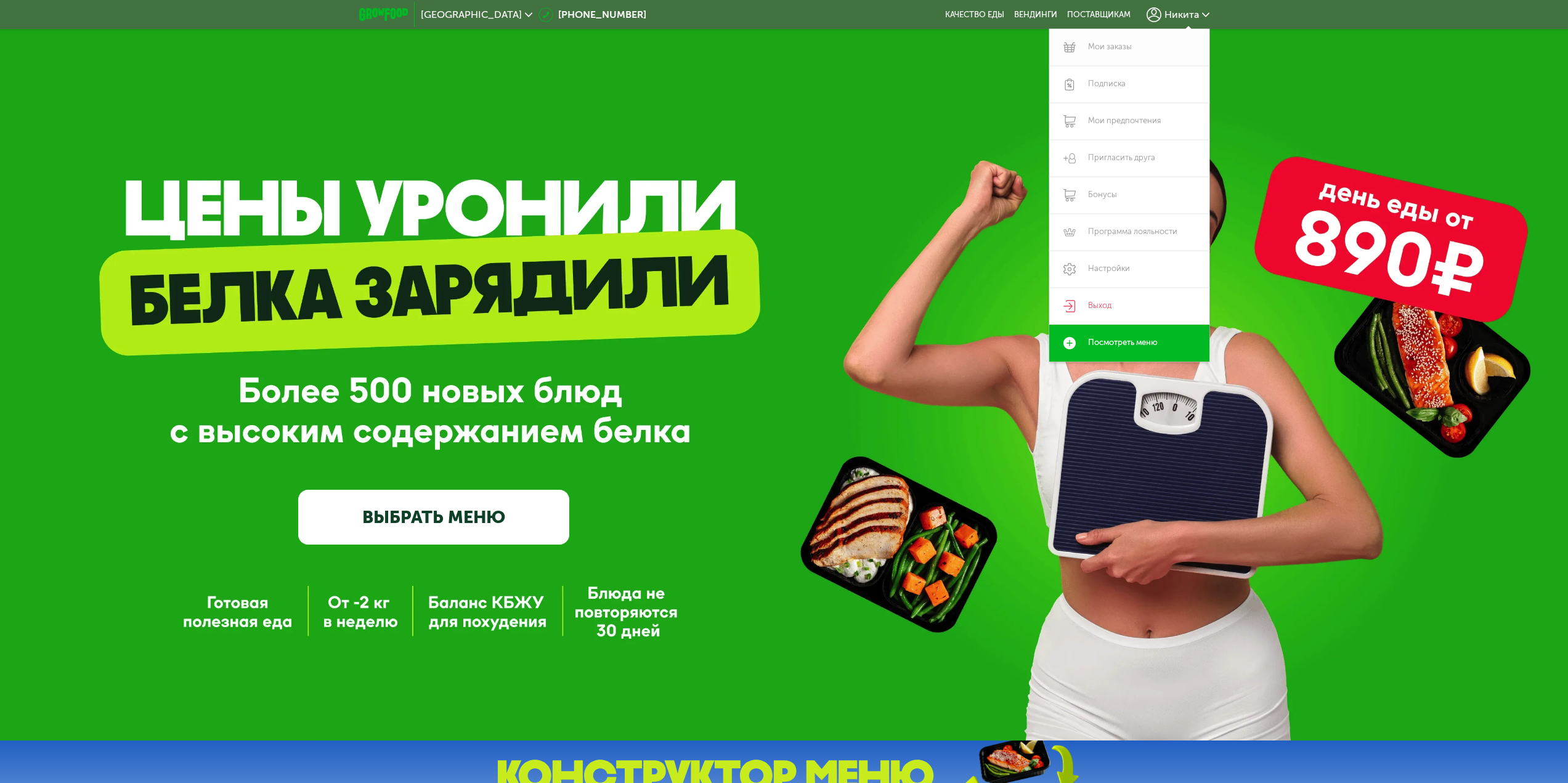
click at [1116, 39] on link "Мои заказы" at bounding box center [1130, 47] width 160 height 37
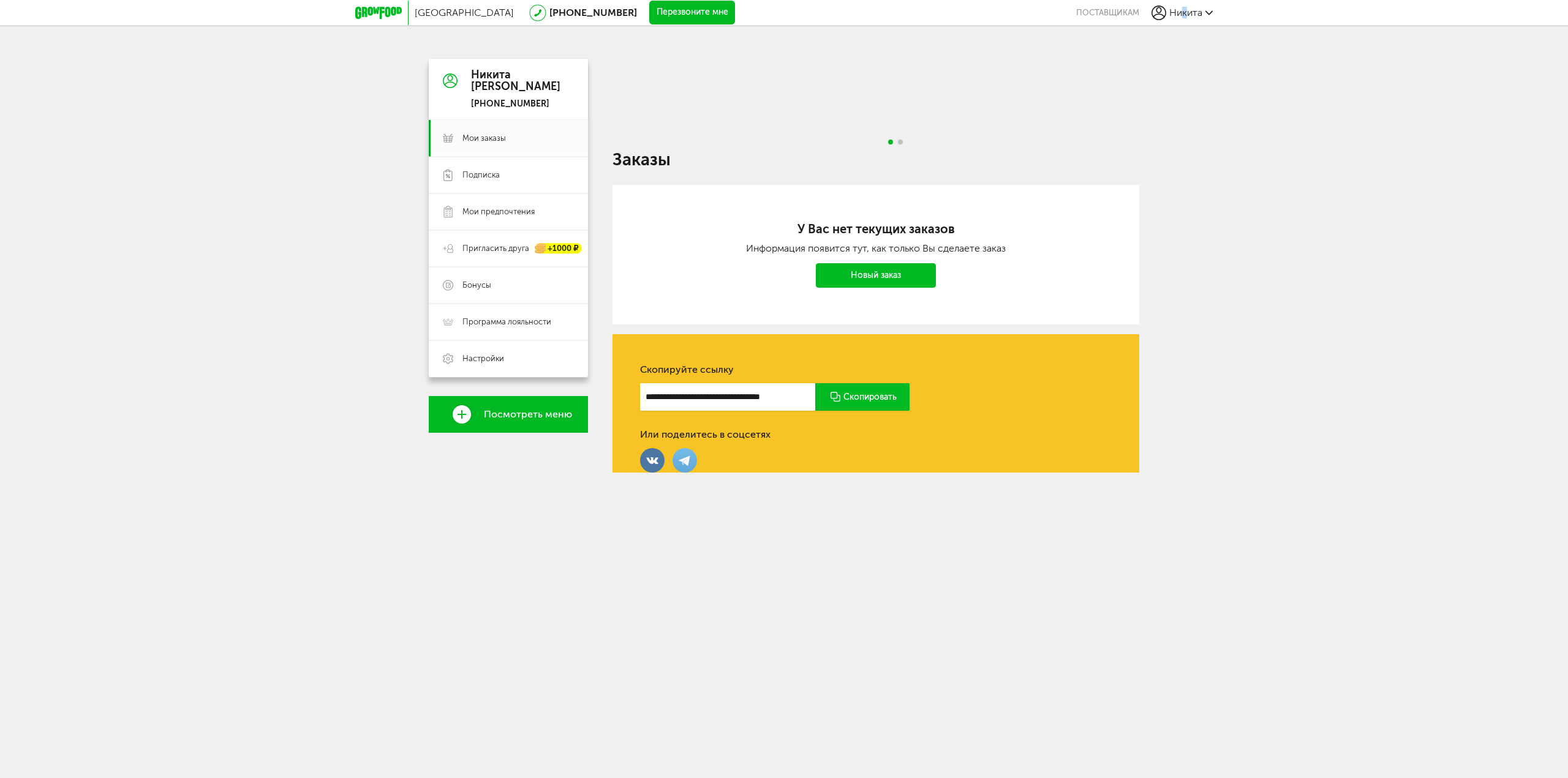
click at [1184, 17] on span "Никита" at bounding box center [1186, 12] width 33 height 12
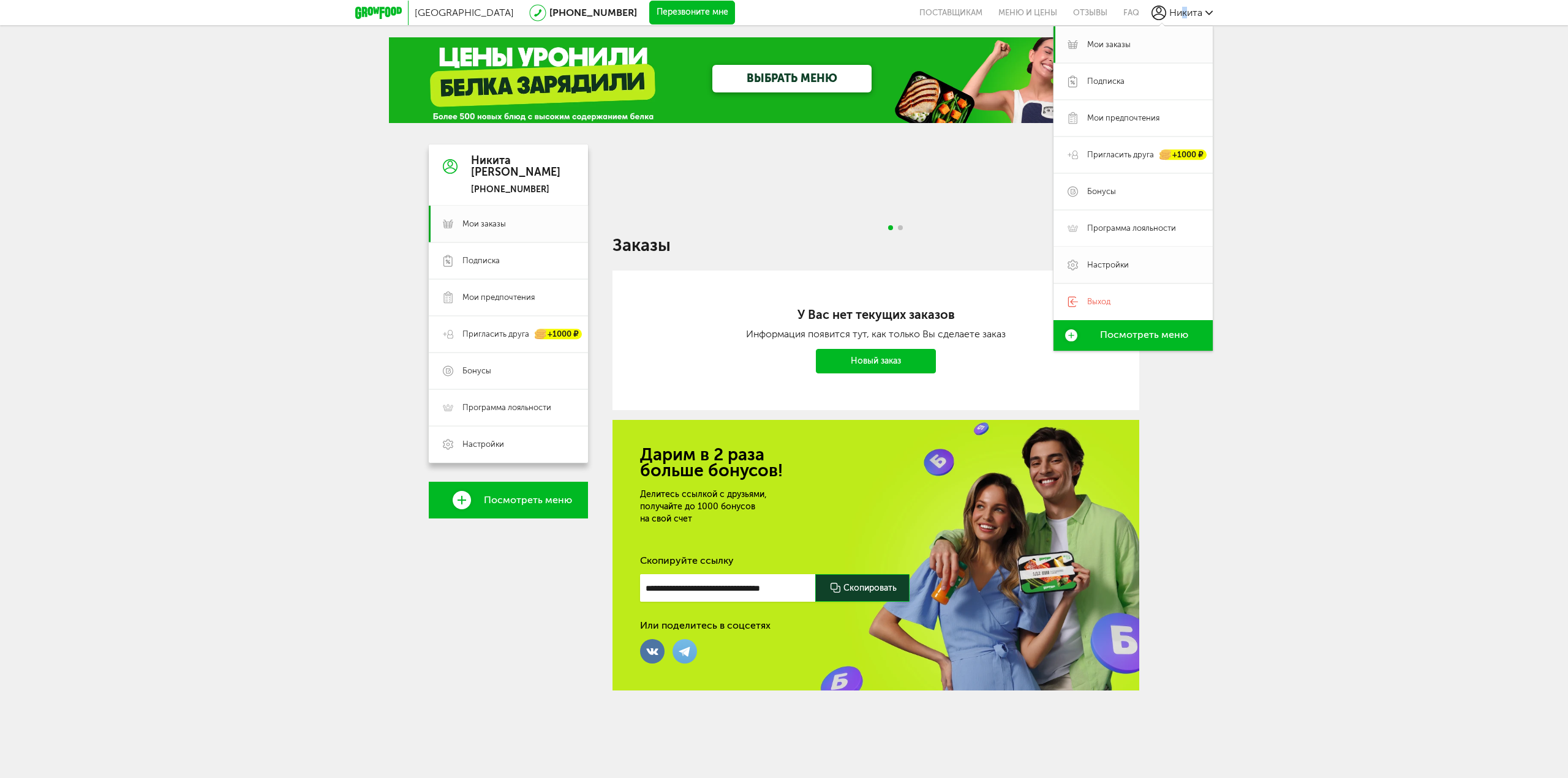
click at [1119, 264] on span "Настройки" at bounding box center [1108, 264] width 41 height 11
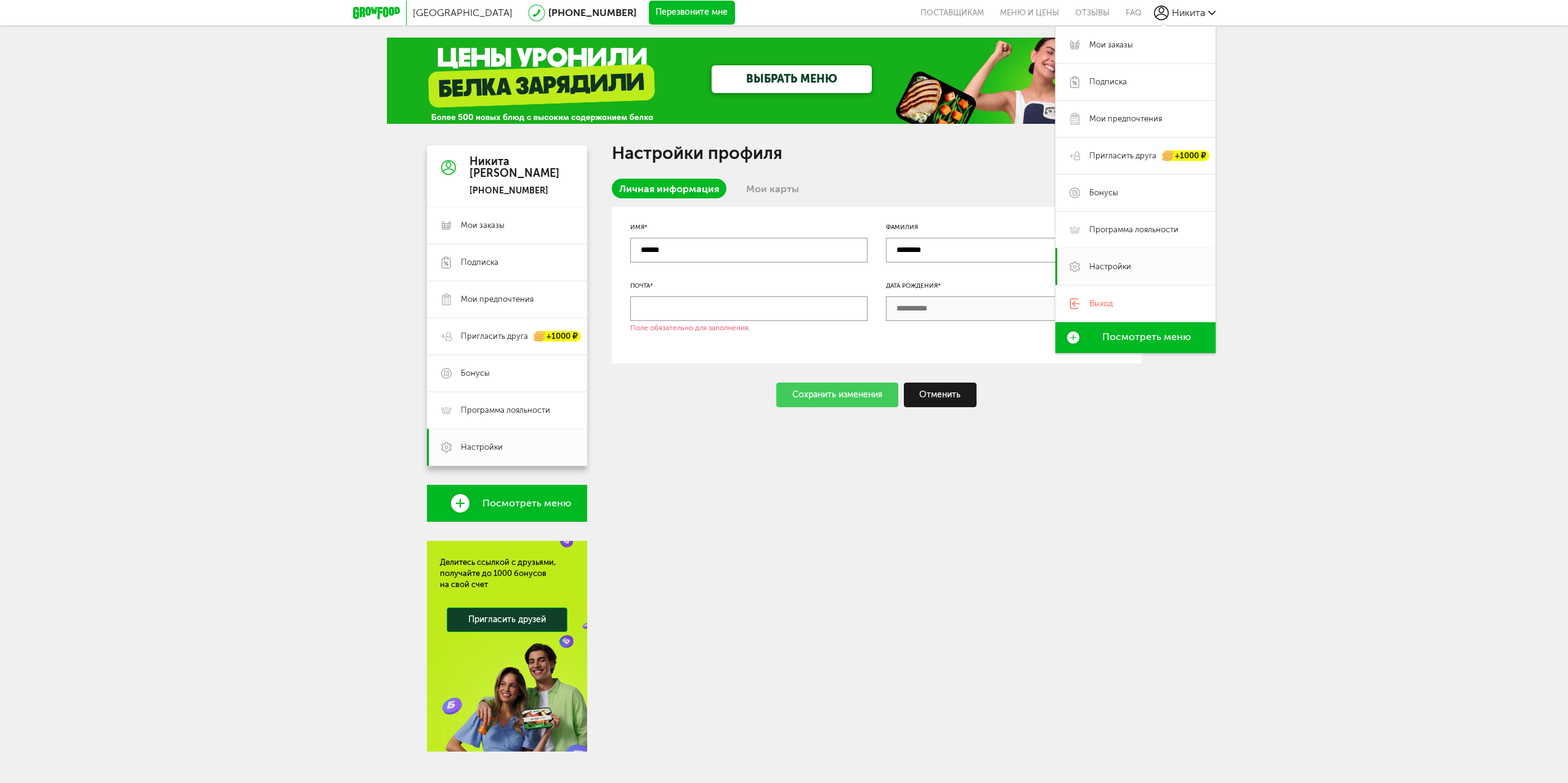
drag, startPoint x: 1085, startPoint y: 491, endPoint x: 724, endPoint y: 341, distance: 390.9
click at [1076, 481] on div "Настройки профиля Личная информация Мои карты Имя* ****** Фамилия ******** Почт…" at bounding box center [876, 449] width 530 height 607
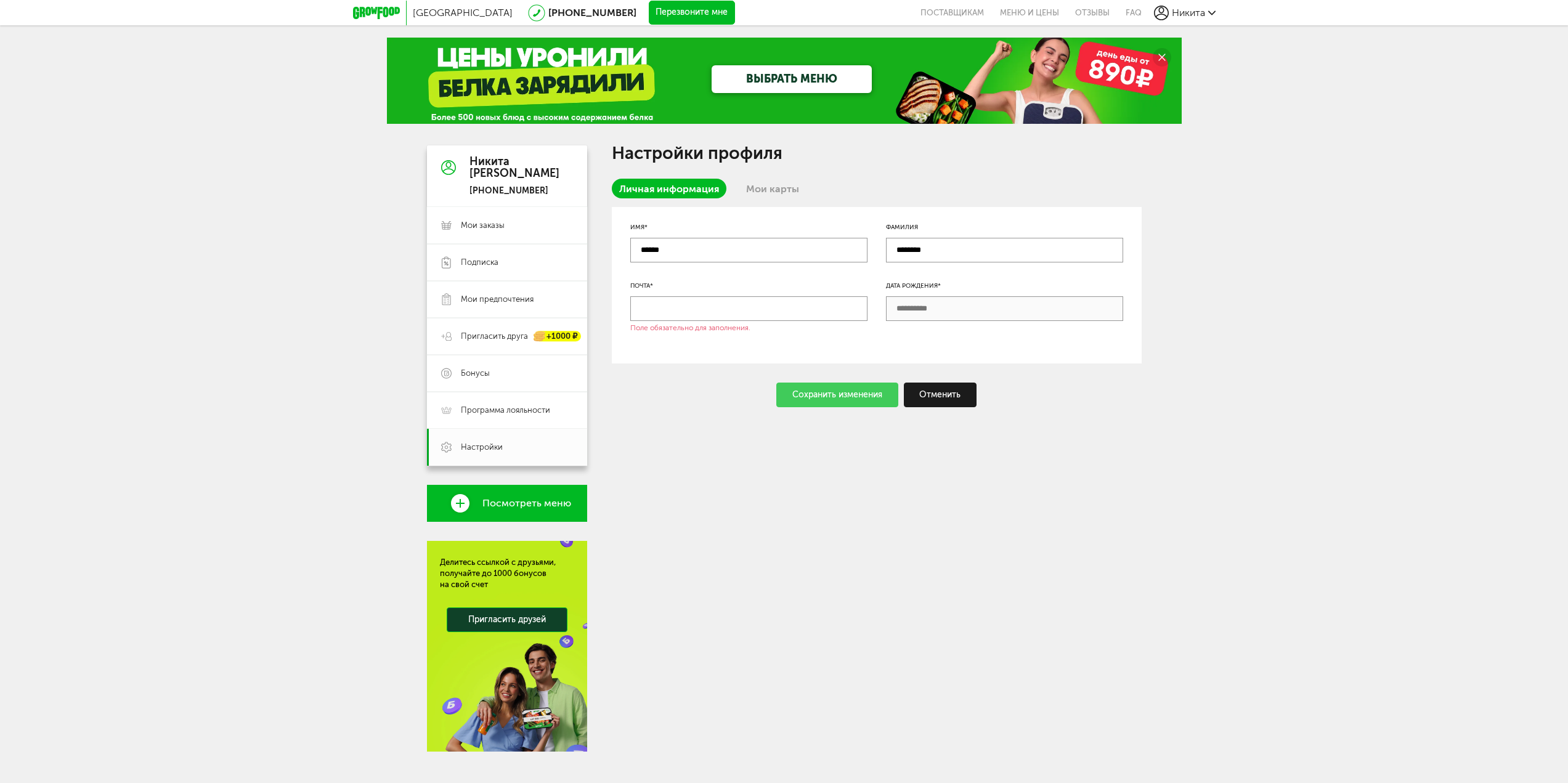
click at [698, 308] on input "text" at bounding box center [749, 309] width 237 height 25
click at [679, 303] on input "text" at bounding box center [749, 309] width 237 height 25
paste input "**********"
type input "**********"
click at [823, 387] on div "Сохранить изменения" at bounding box center [837, 395] width 122 height 25
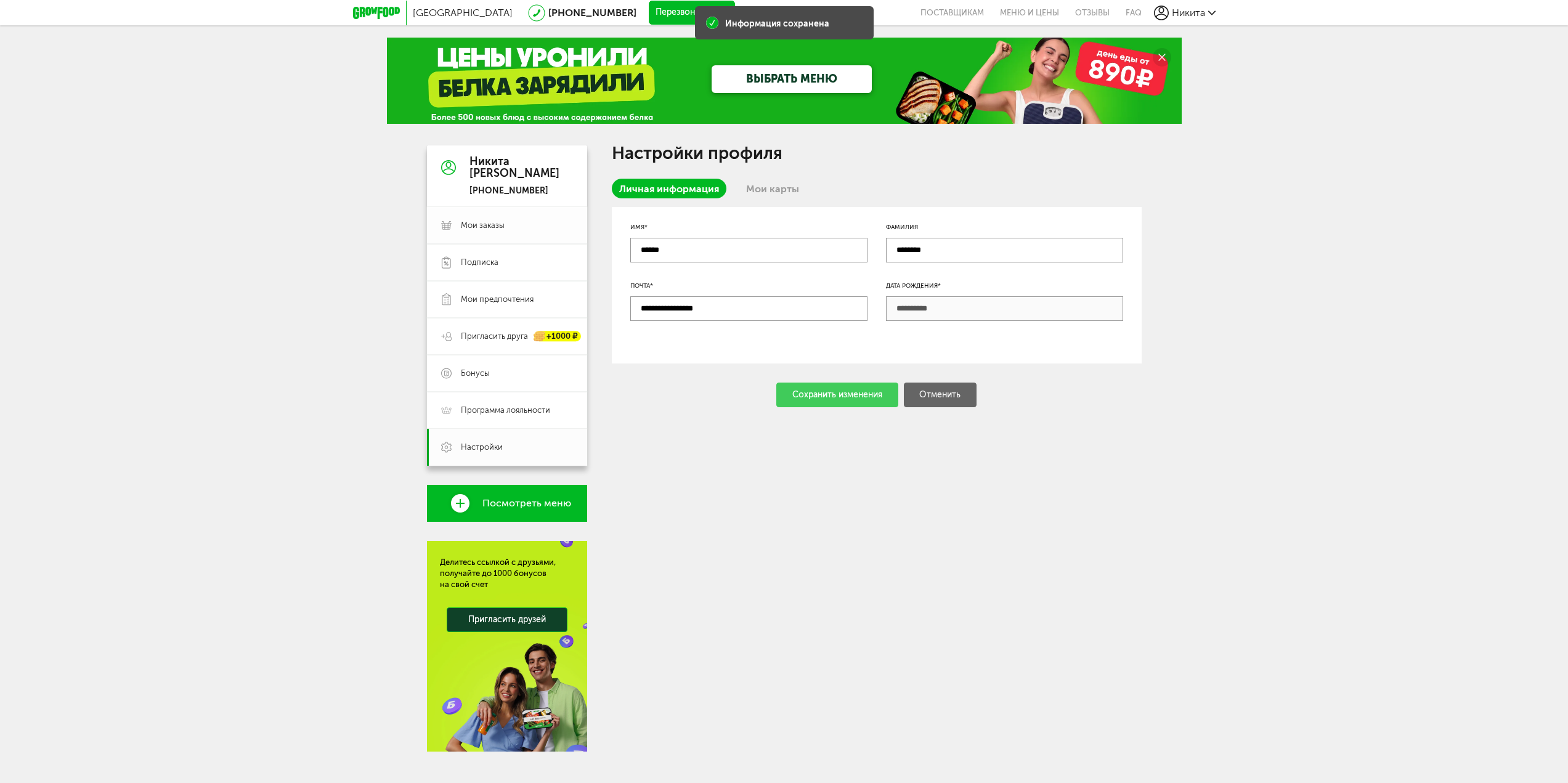
click at [488, 230] on span "Мои заказы" at bounding box center [483, 225] width 44 height 11
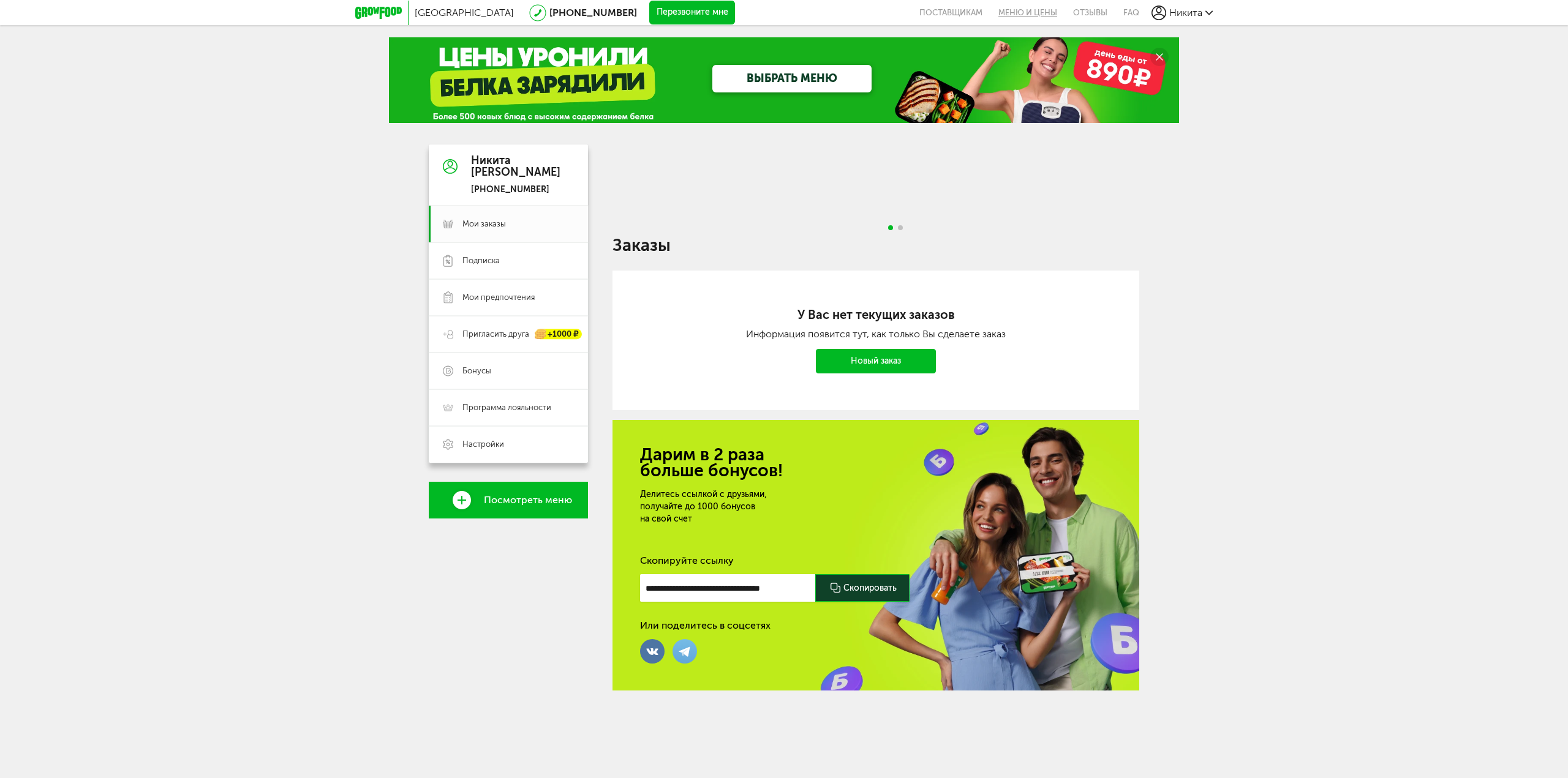
click at [1036, 14] on link "Меню и цены" at bounding box center [1027, 12] width 75 height 25
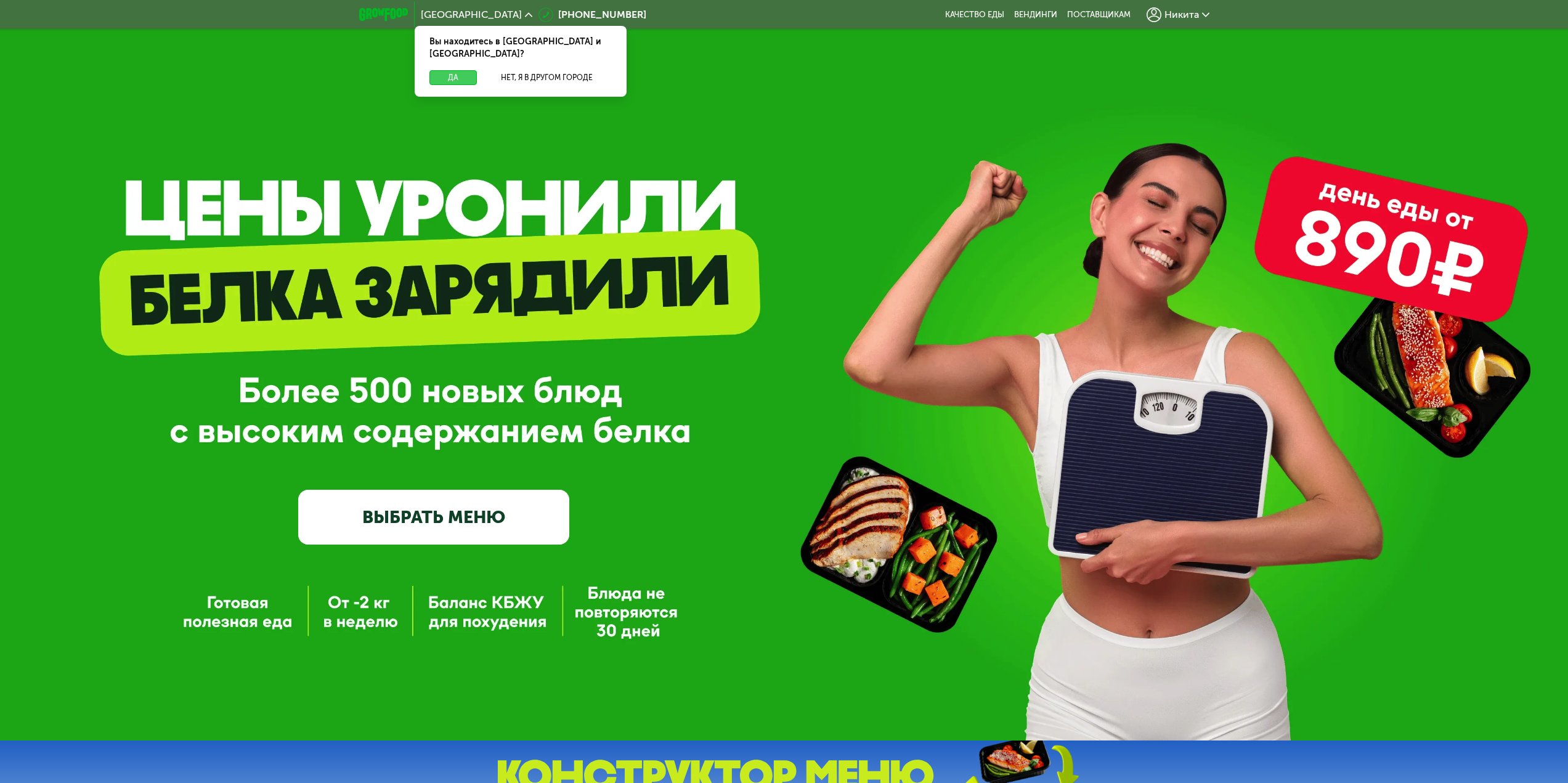
click at [461, 70] on button "Да" at bounding box center [453, 77] width 47 height 15
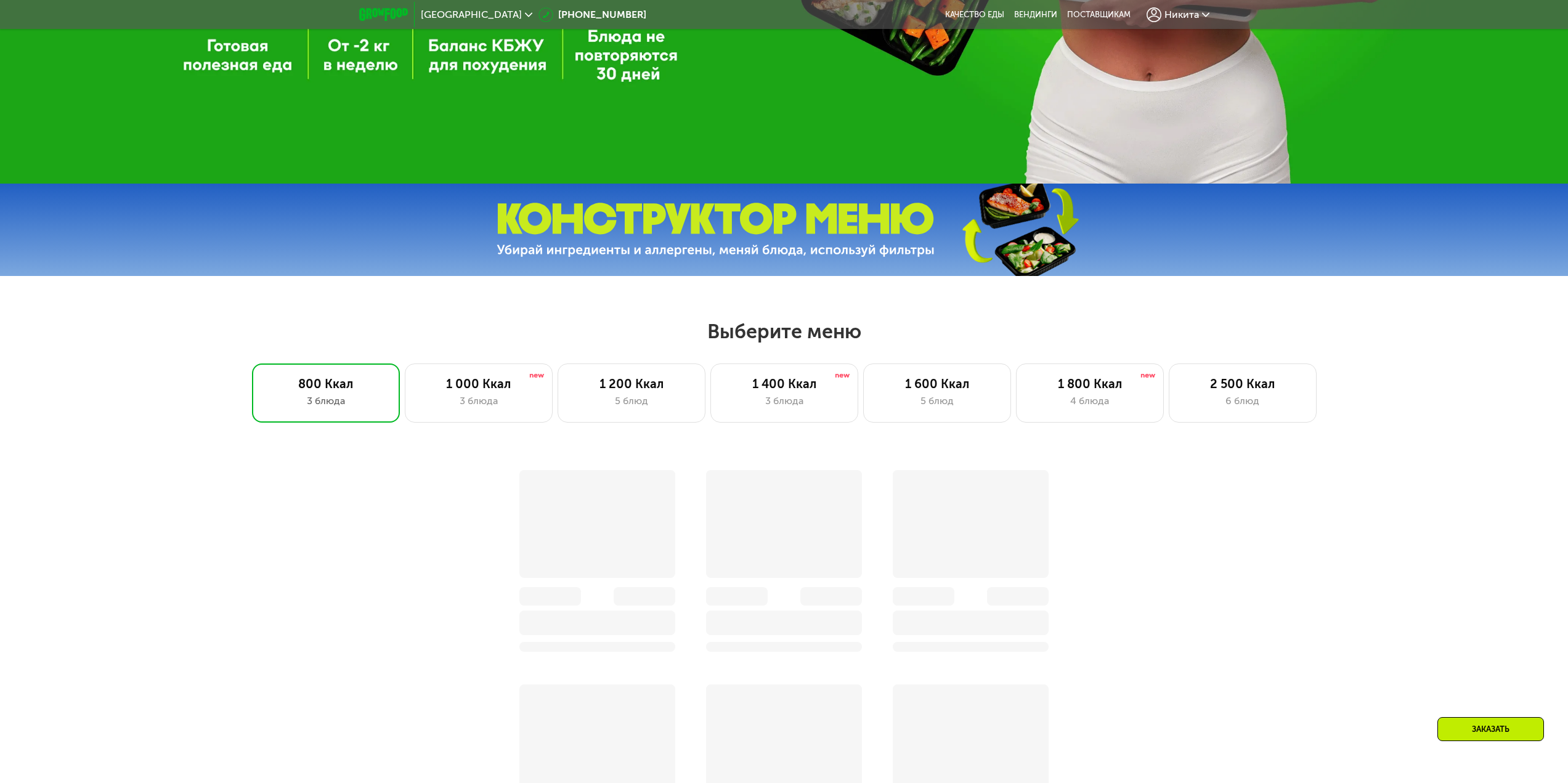
click at [1187, 17] on span "Никита" at bounding box center [1182, 15] width 34 height 10
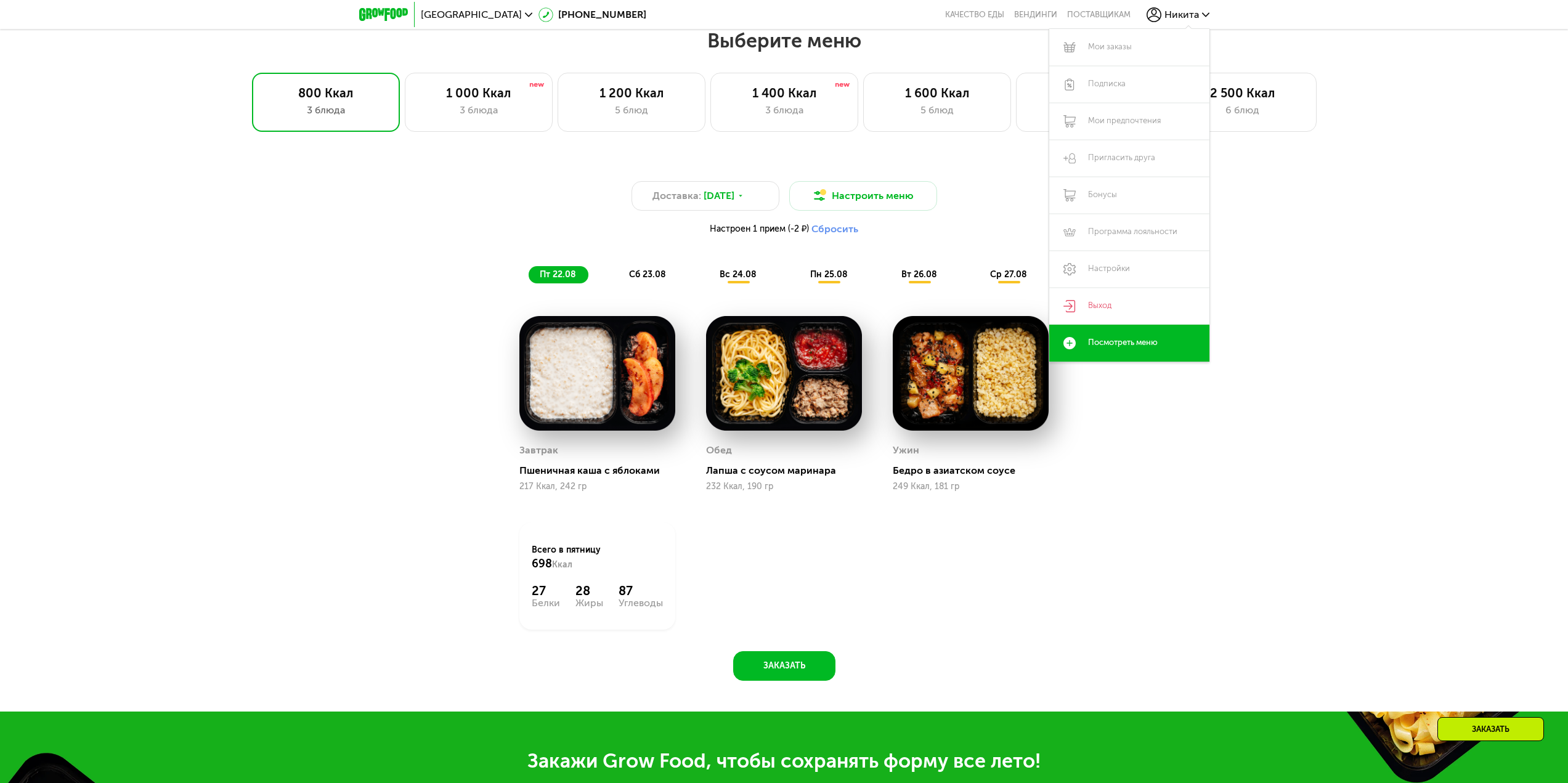
scroll to position [852, 0]
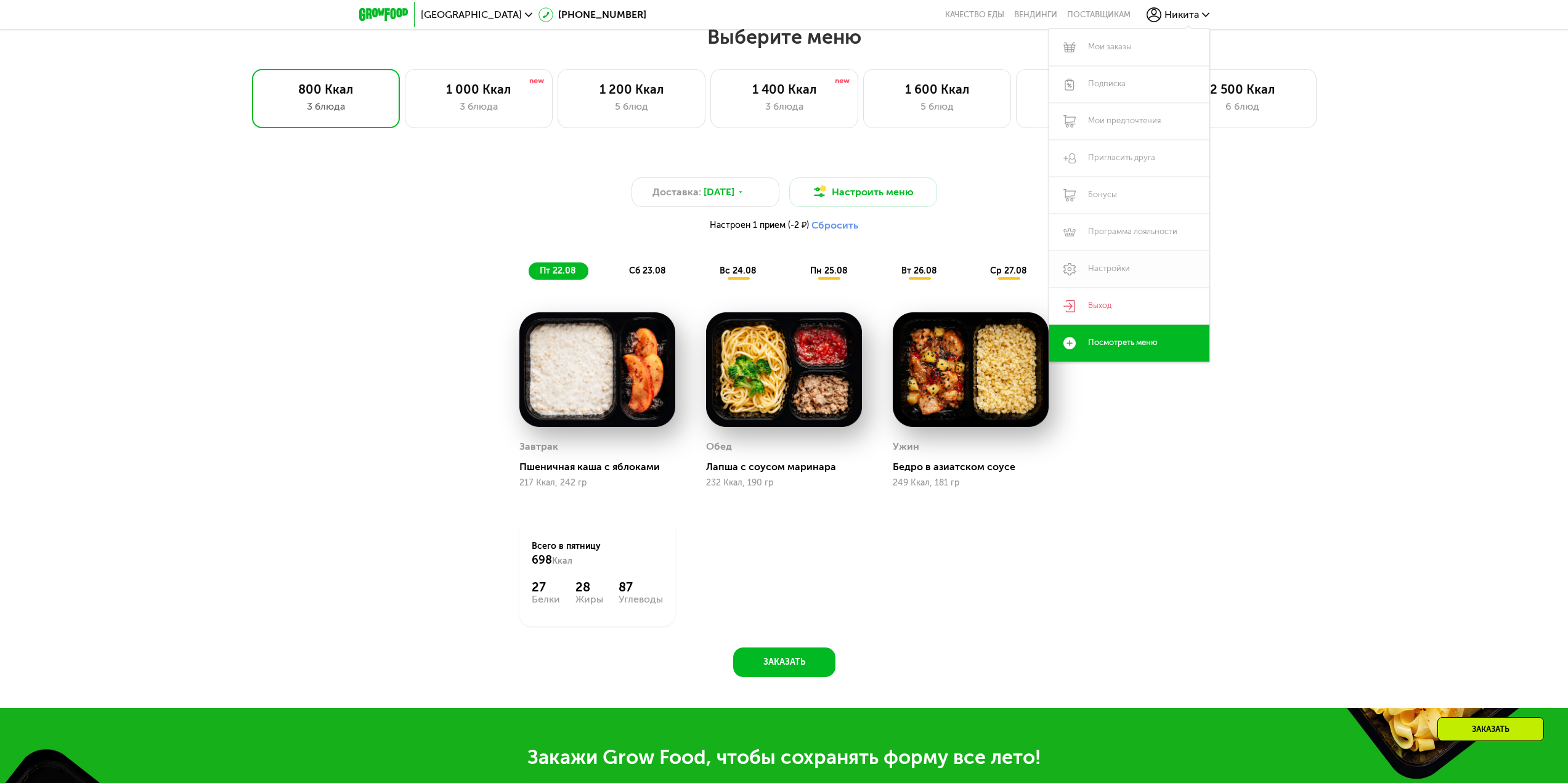
click at [1118, 263] on link "Настройки" at bounding box center [1130, 269] width 160 height 37
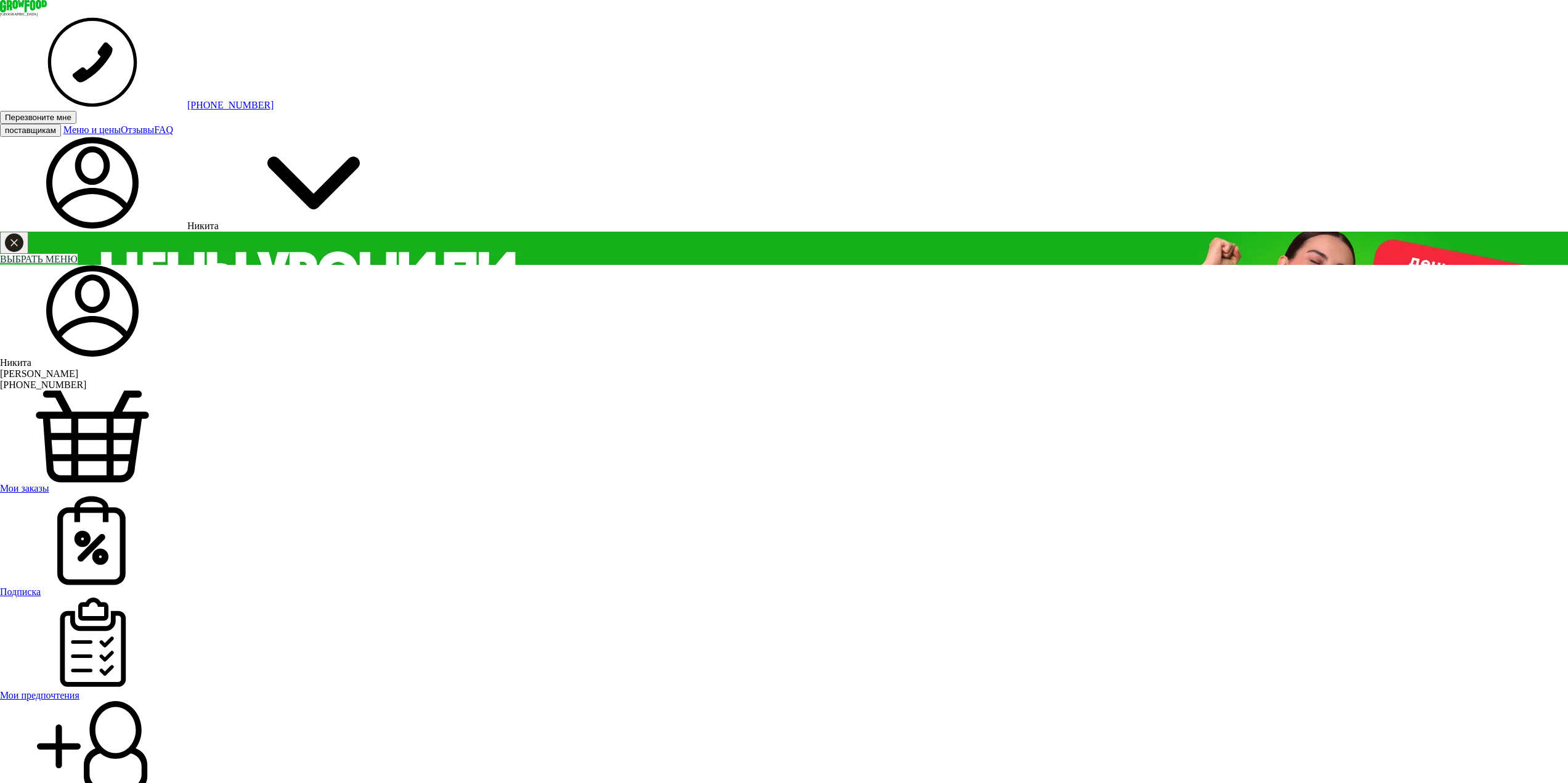
click at [499, 391] on link "Мои заказы" at bounding box center [784, 442] width 1568 height 103
click at [41, 587] on span "Подписка" at bounding box center [20, 592] width 41 height 10
click at [50, 483] on span "Мои заказы" at bounding box center [25, 488] width 50 height 10
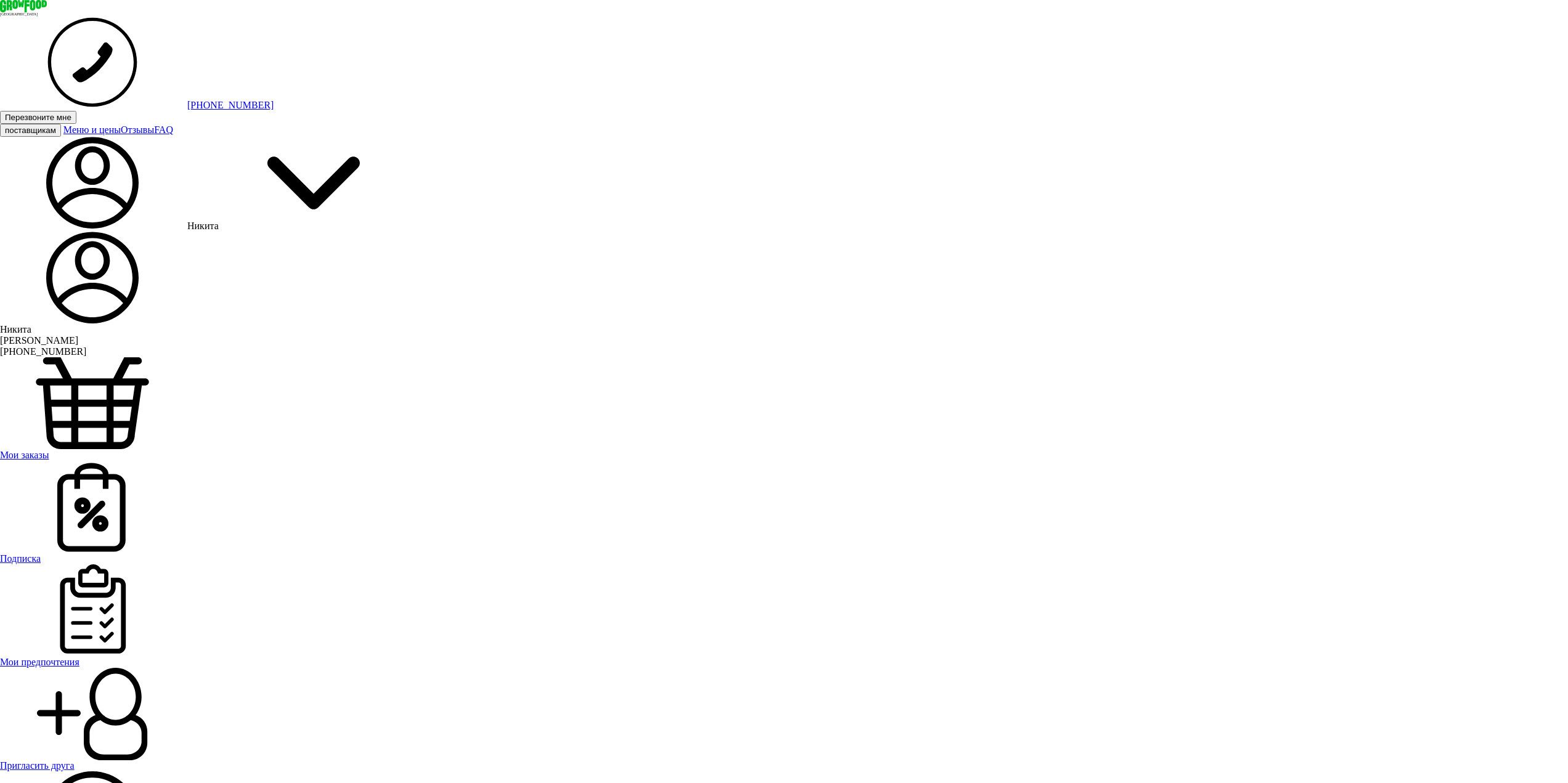
click at [219, 221] on span "Никита" at bounding box center [203, 226] width 31 height 10
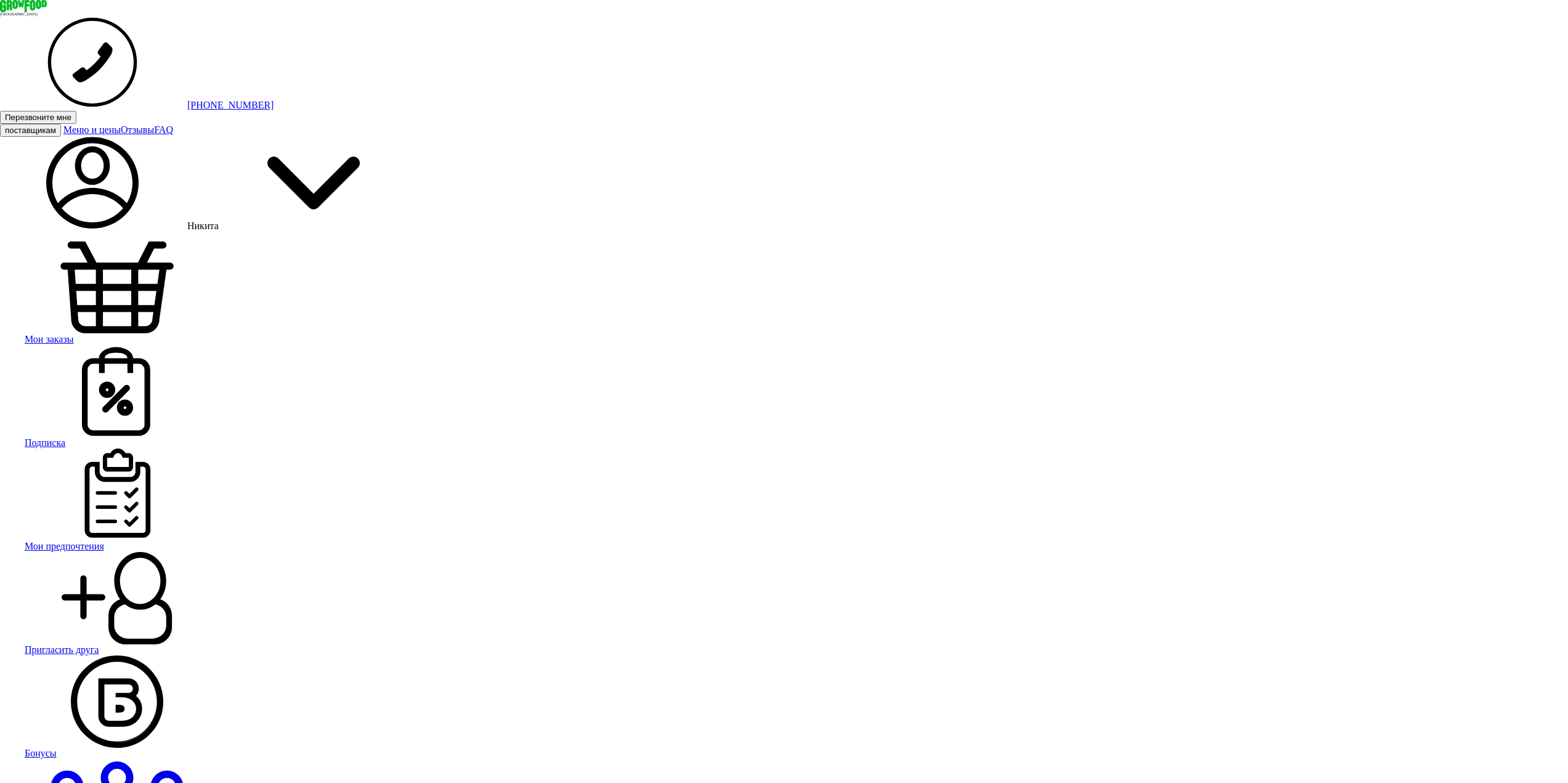
click at [74, 334] on span "Мои заказы" at bounding box center [50, 339] width 50 height 10
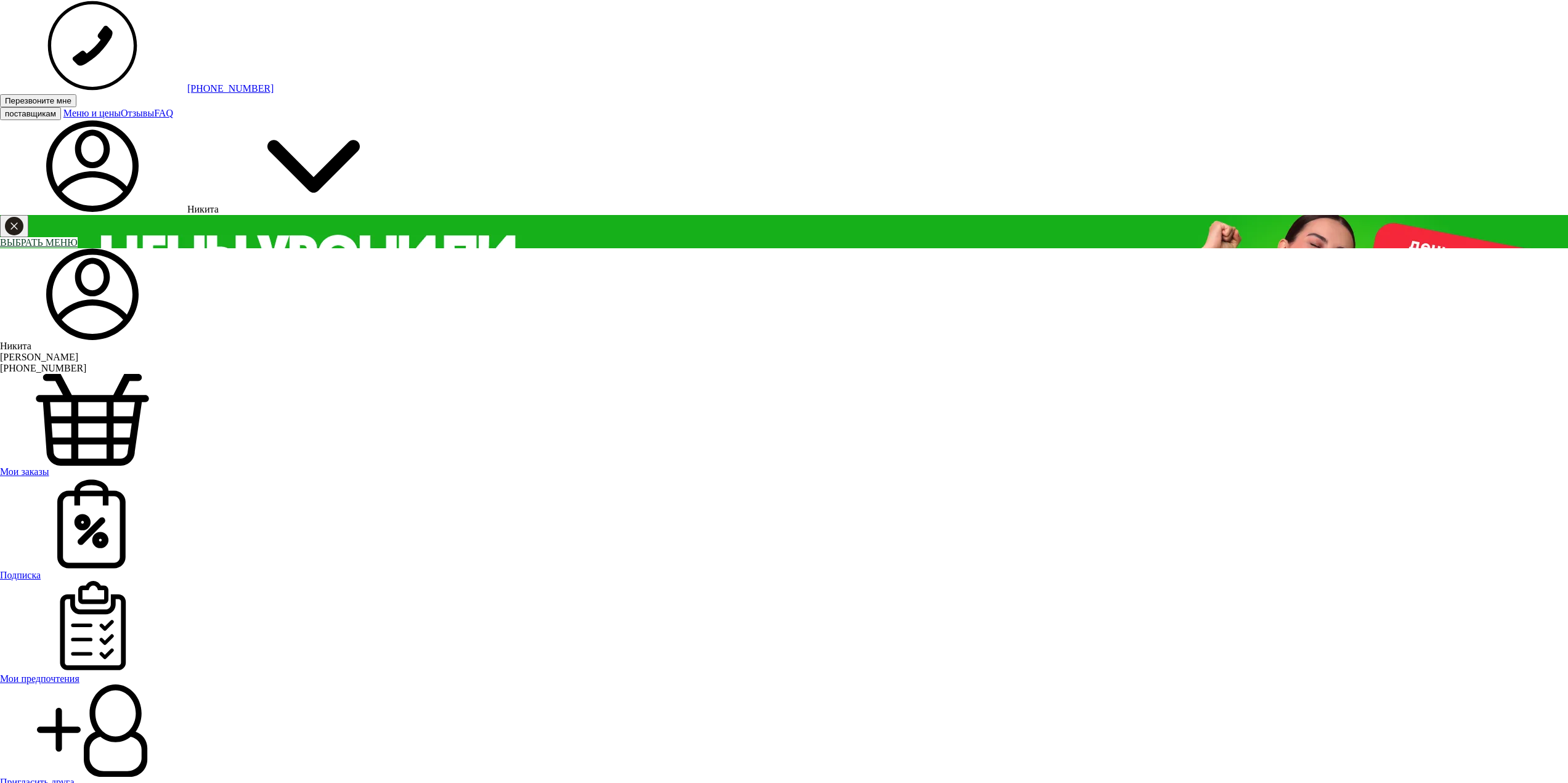
scroll to position [28, 0]
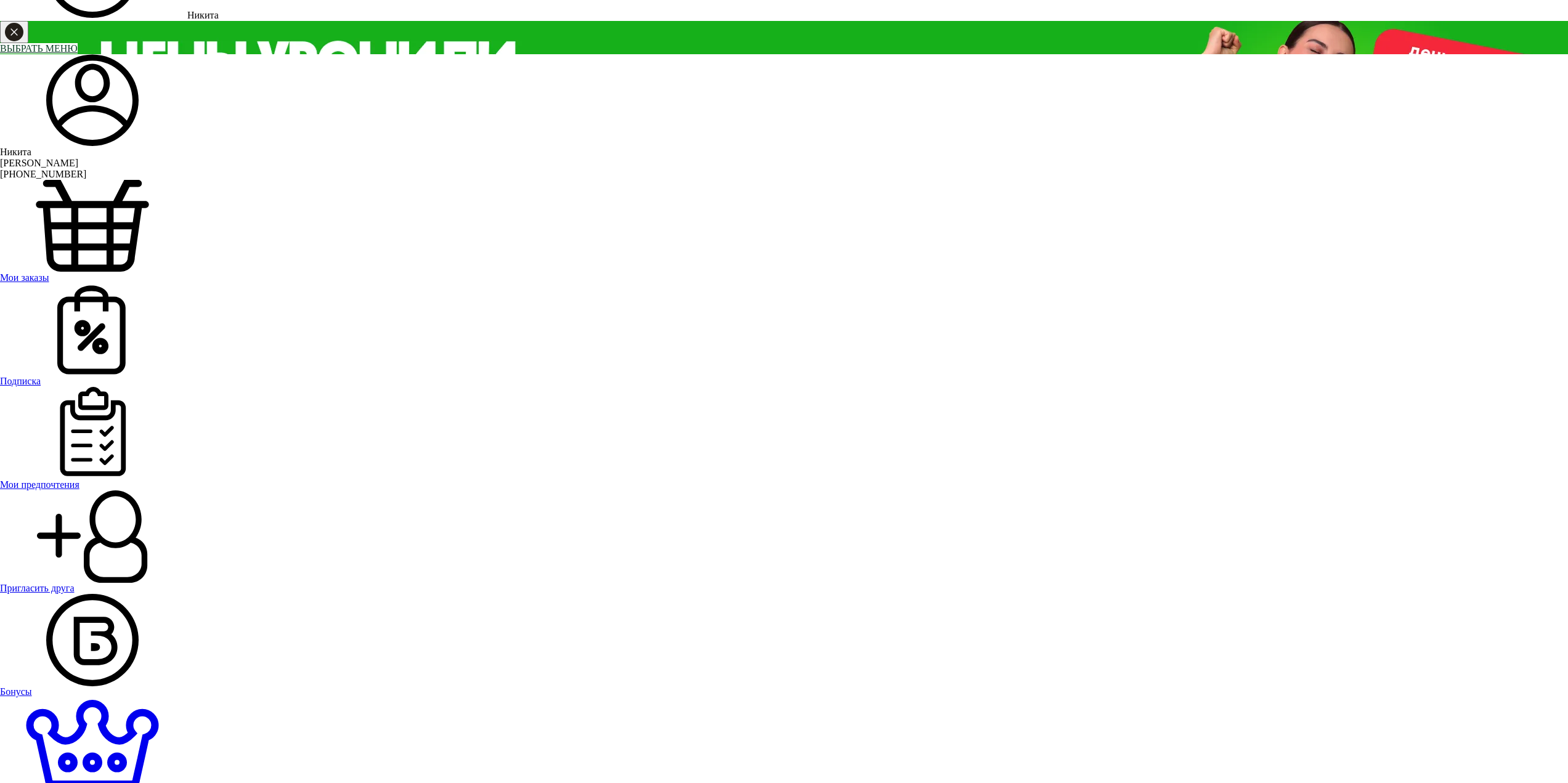
scroll to position [185, 0]
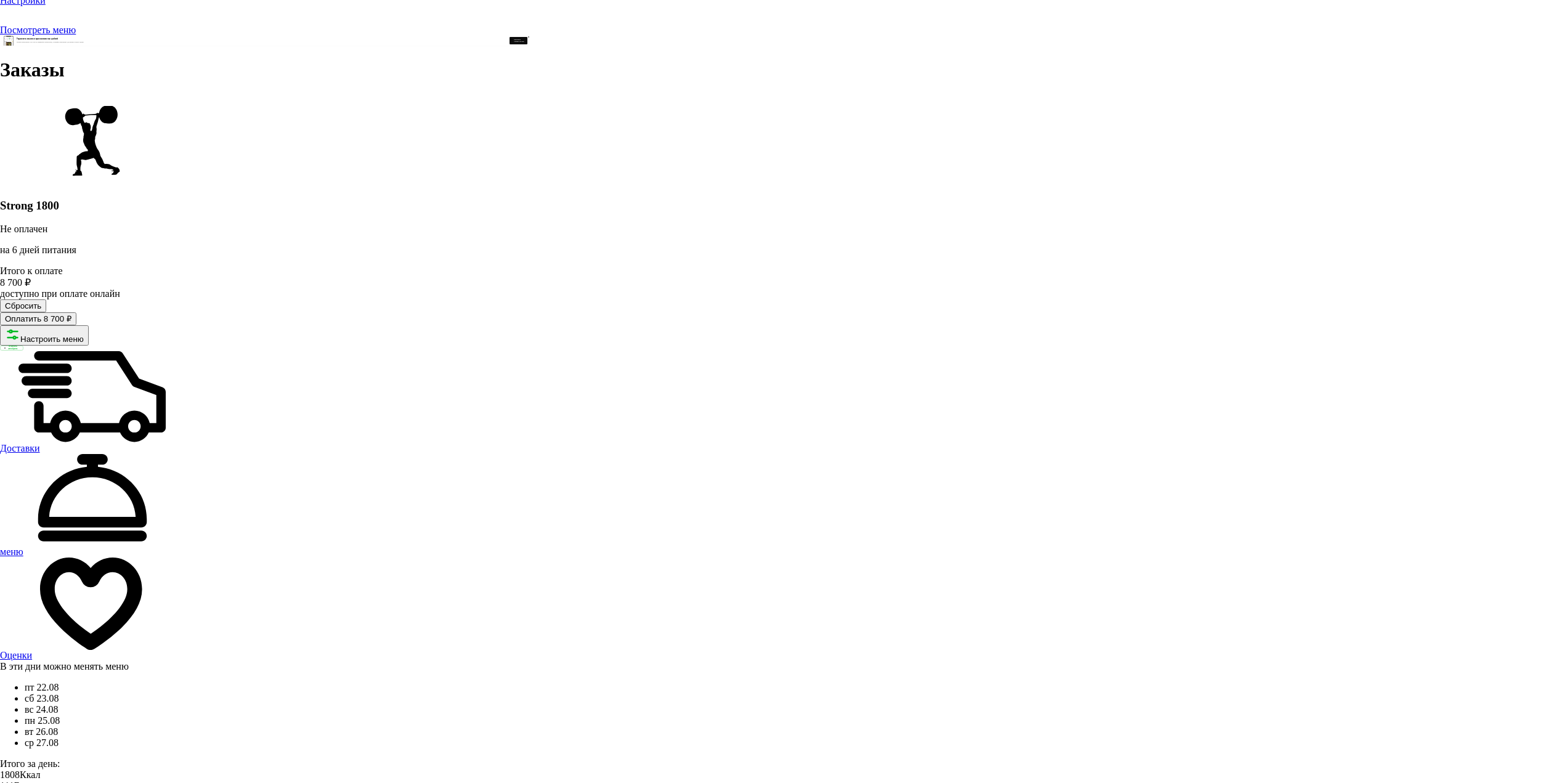
drag, startPoint x: 1198, startPoint y: 351, endPoint x: 1166, endPoint y: 476, distance: 129.0
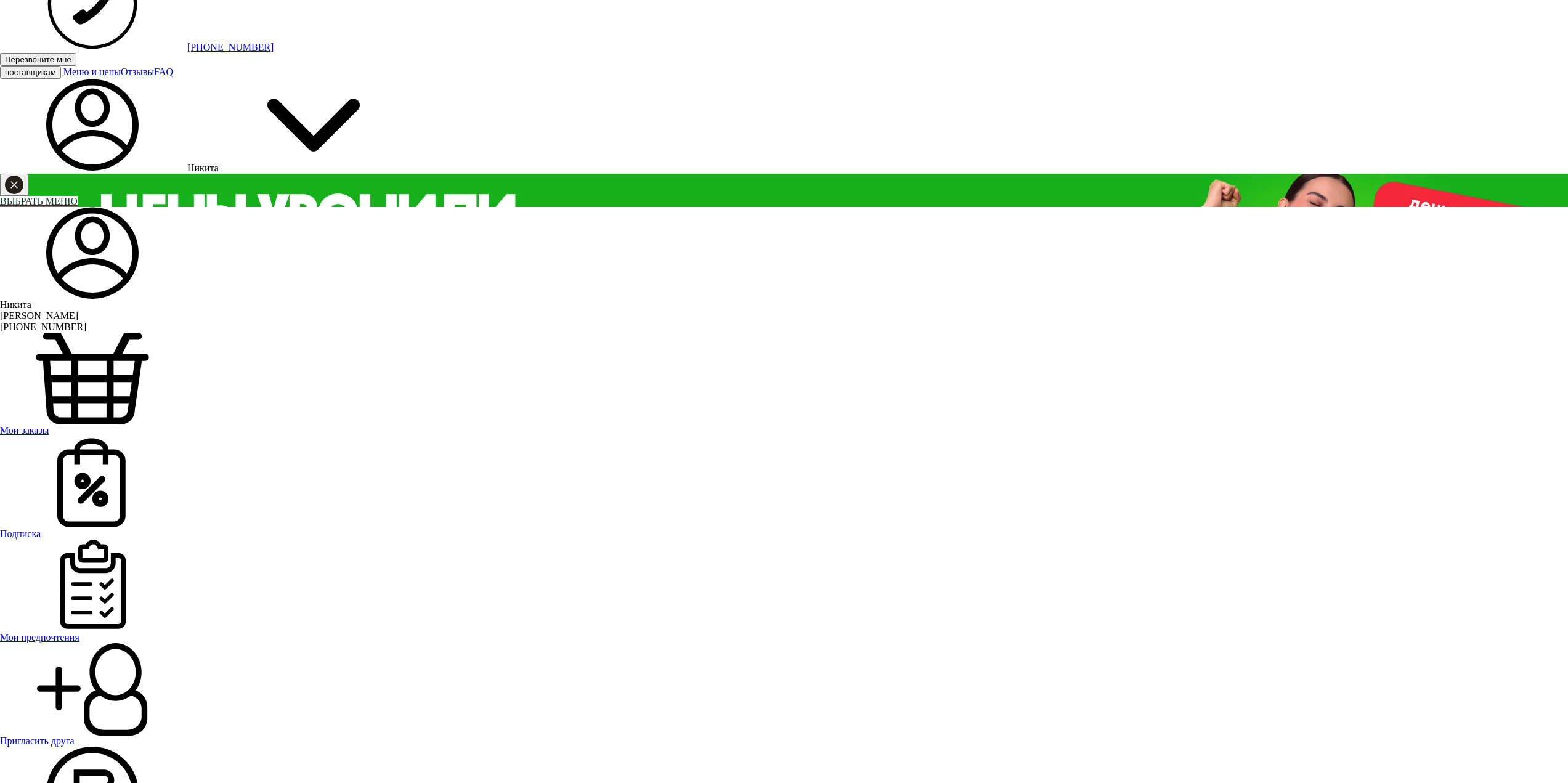
scroll to position [63, 0]
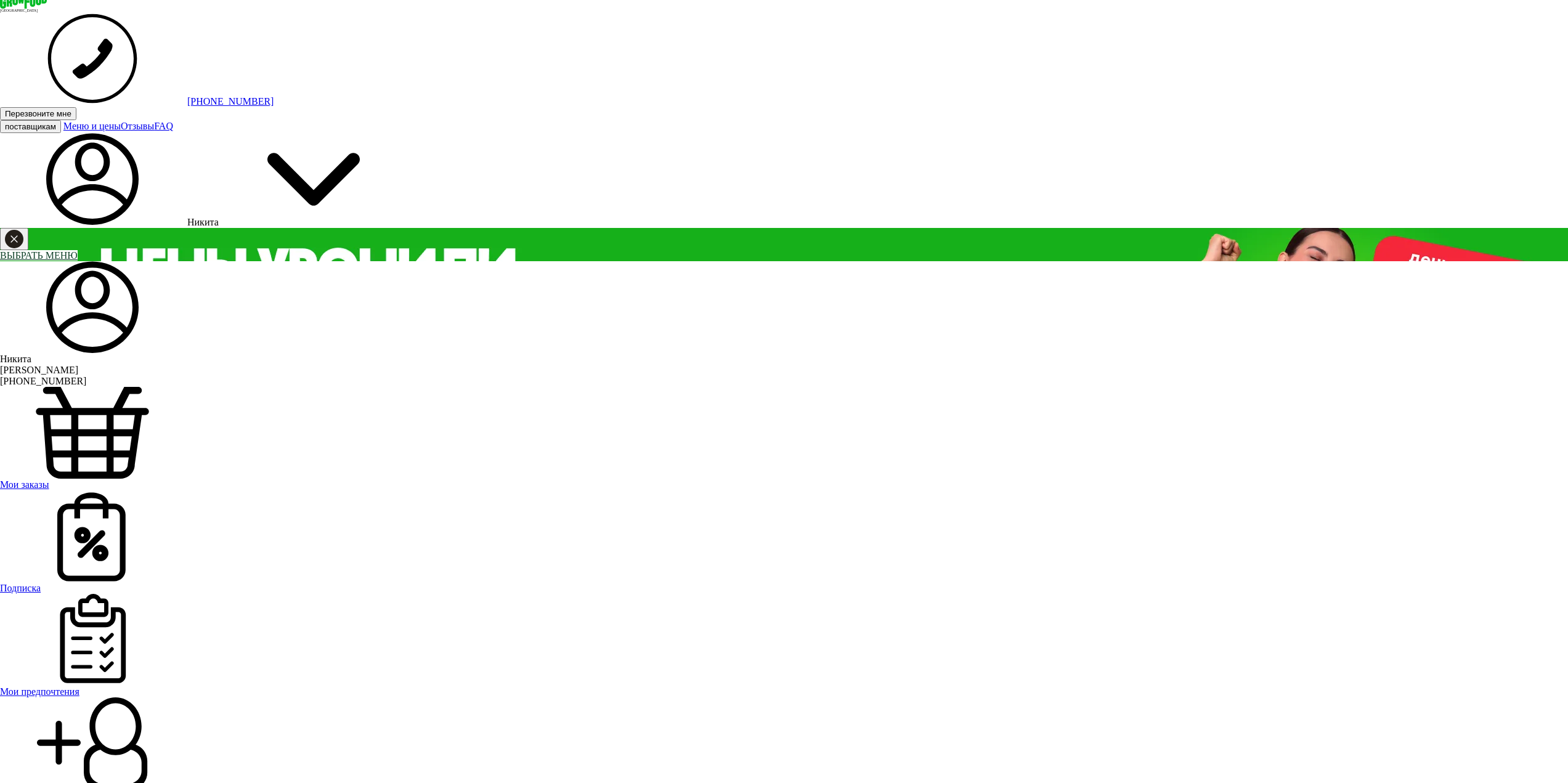
scroll to position [2, 0]
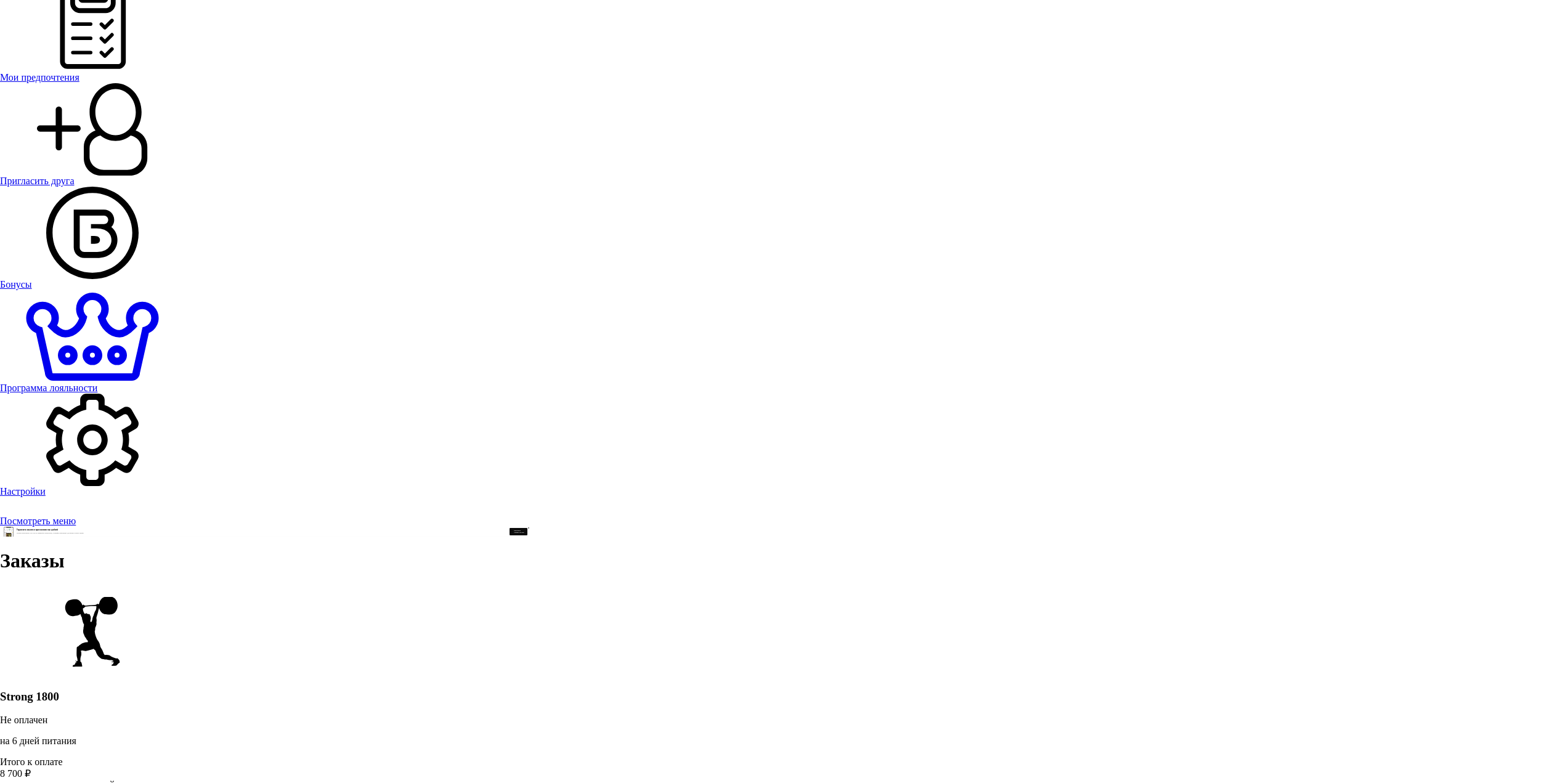
drag, startPoint x: 1241, startPoint y: 328, endPoint x: 1201, endPoint y: 412, distance: 93.0
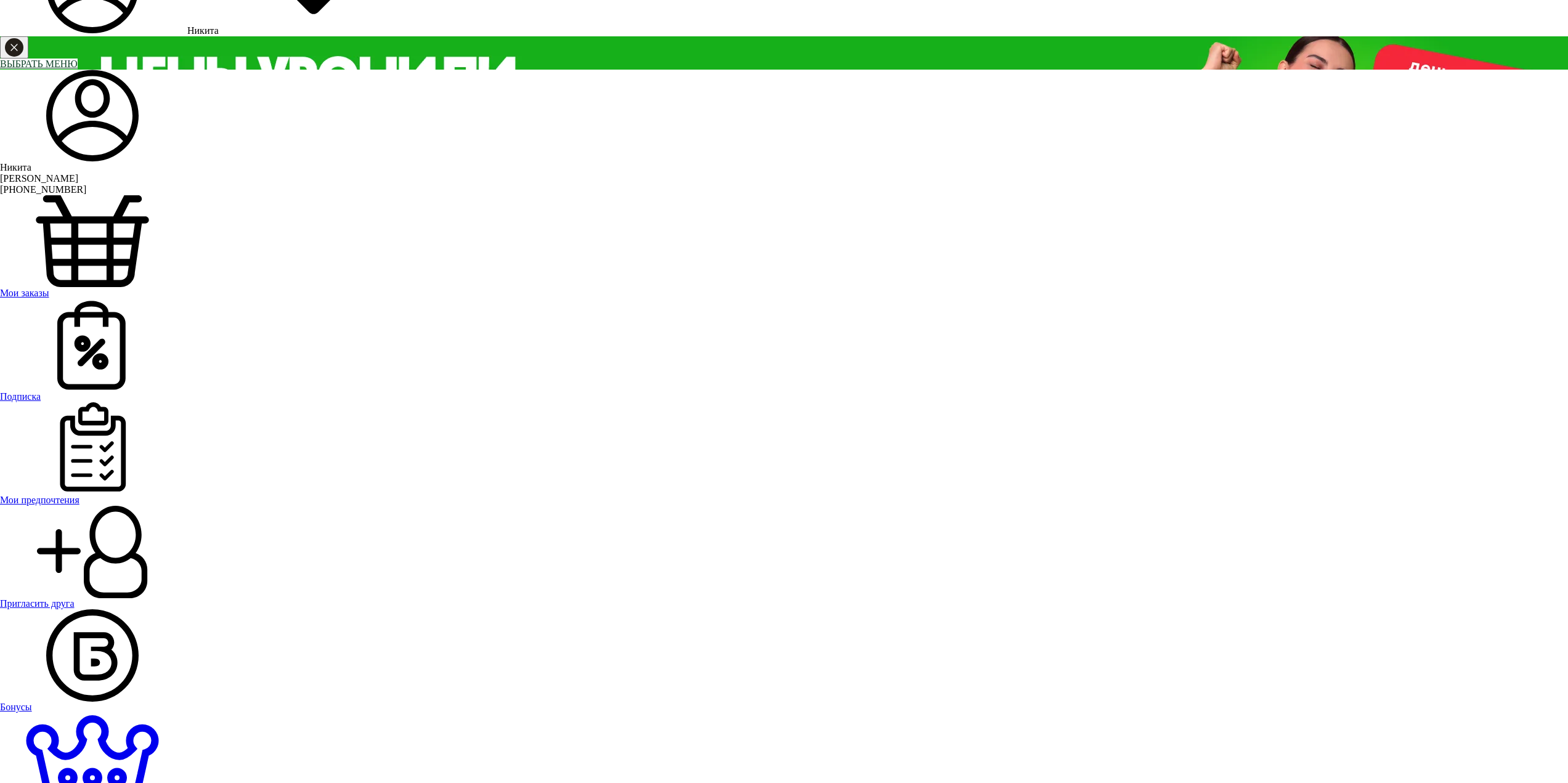
scroll to position [0, 0]
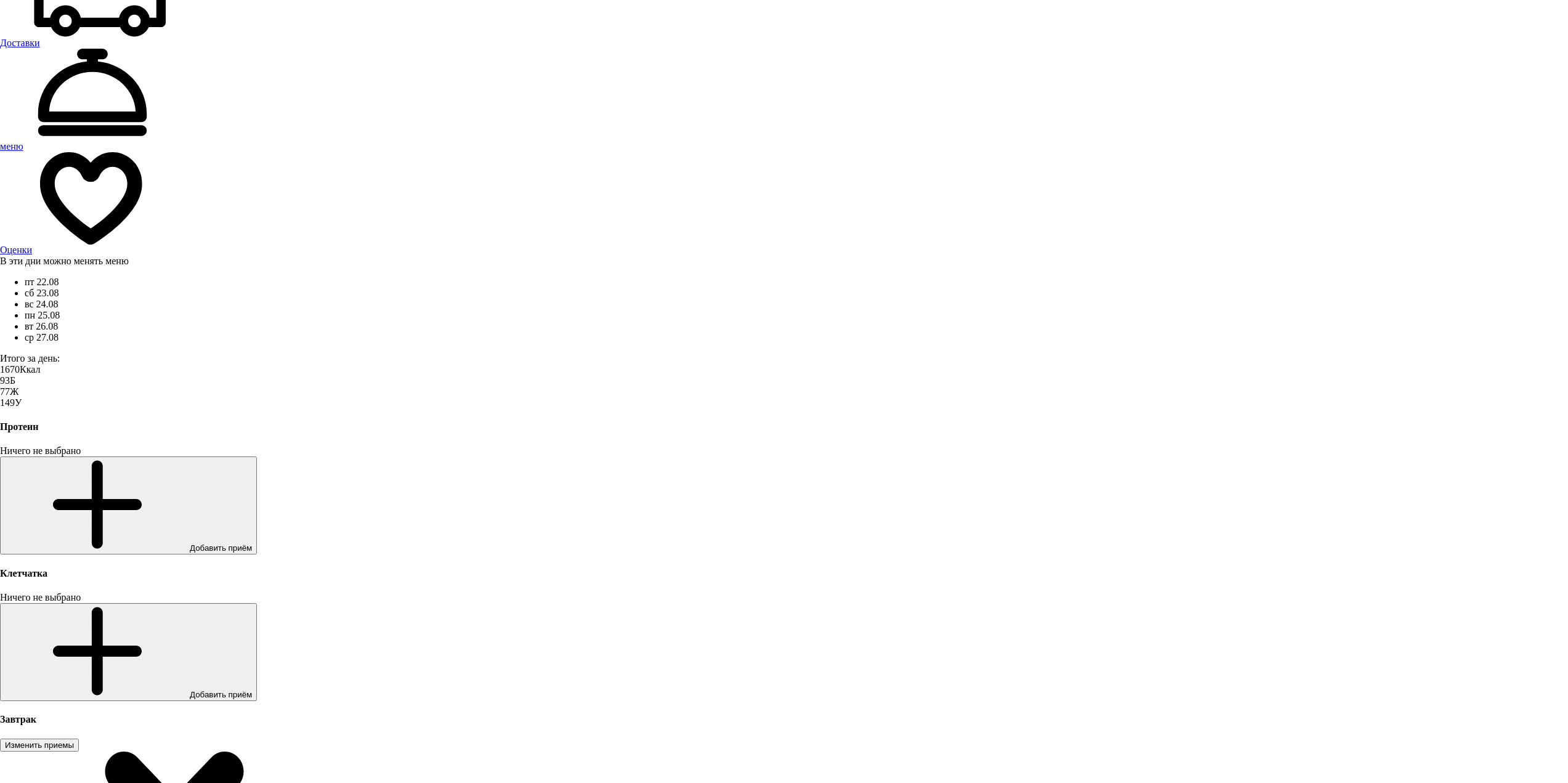
scroll to position [1512, 0]
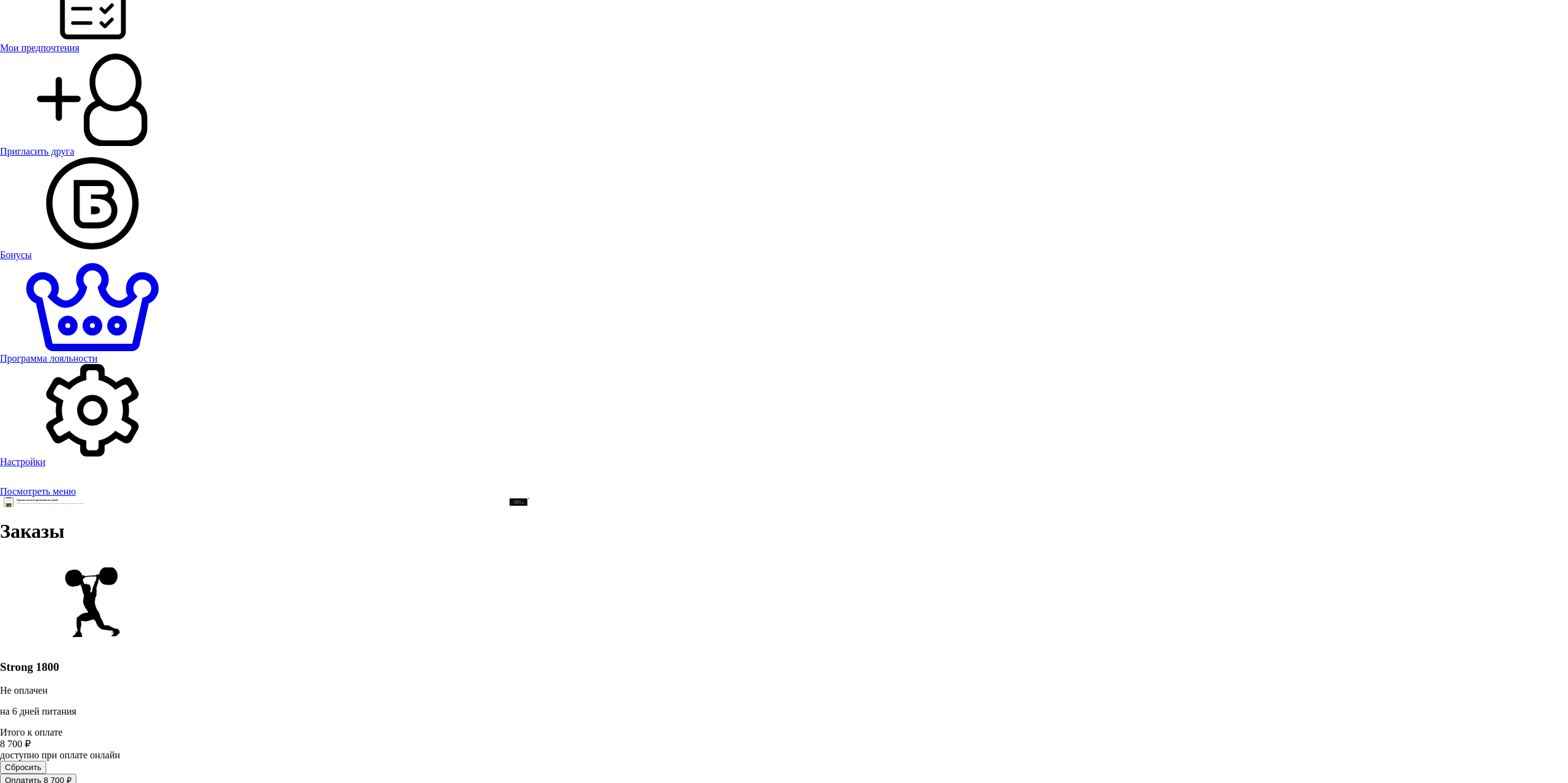
scroll to position [0, 0]
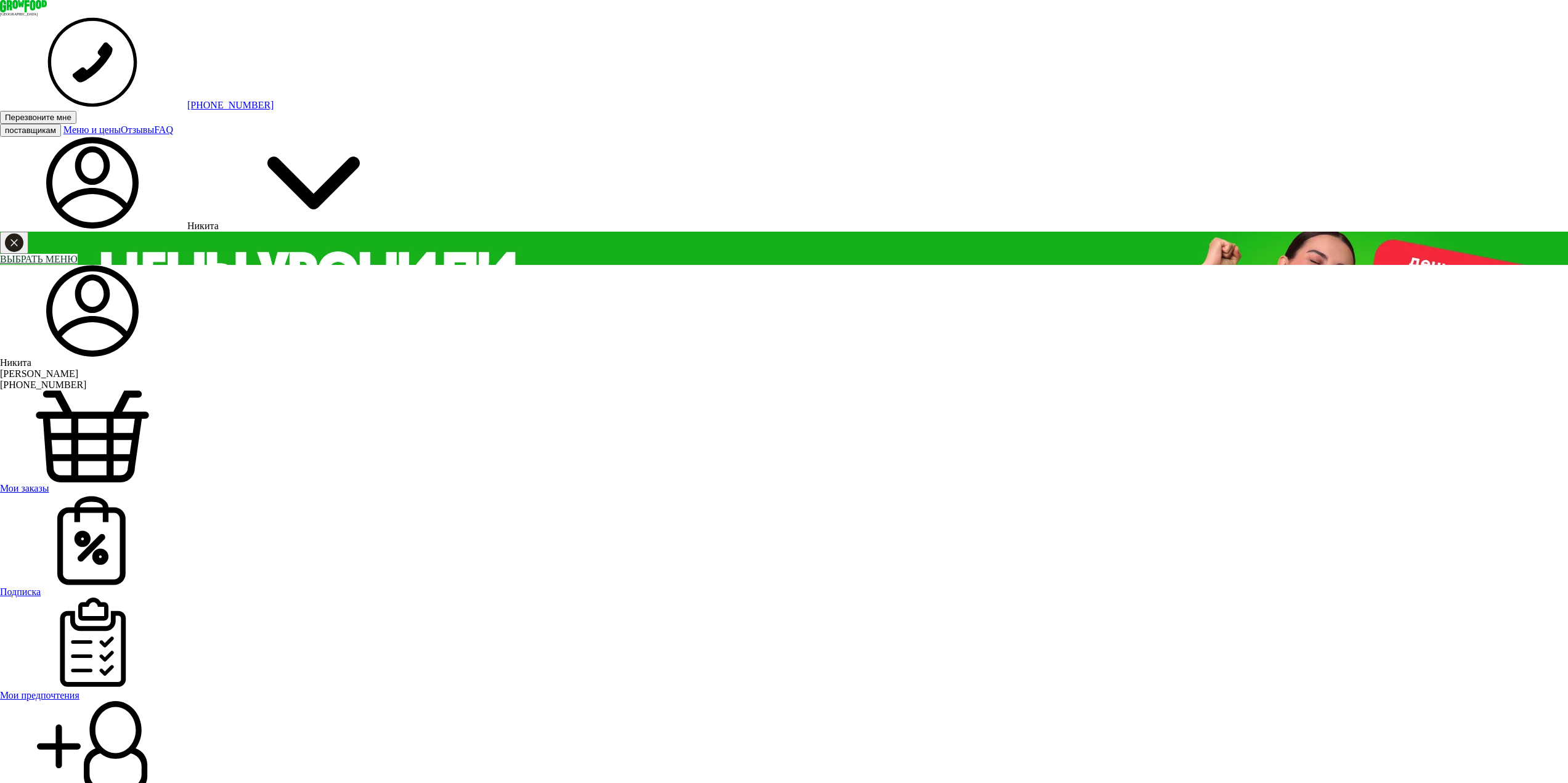
drag, startPoint x: 781, startPoint y: 413, endPoint x: 817, endPoint y: 416, distance: 36.1
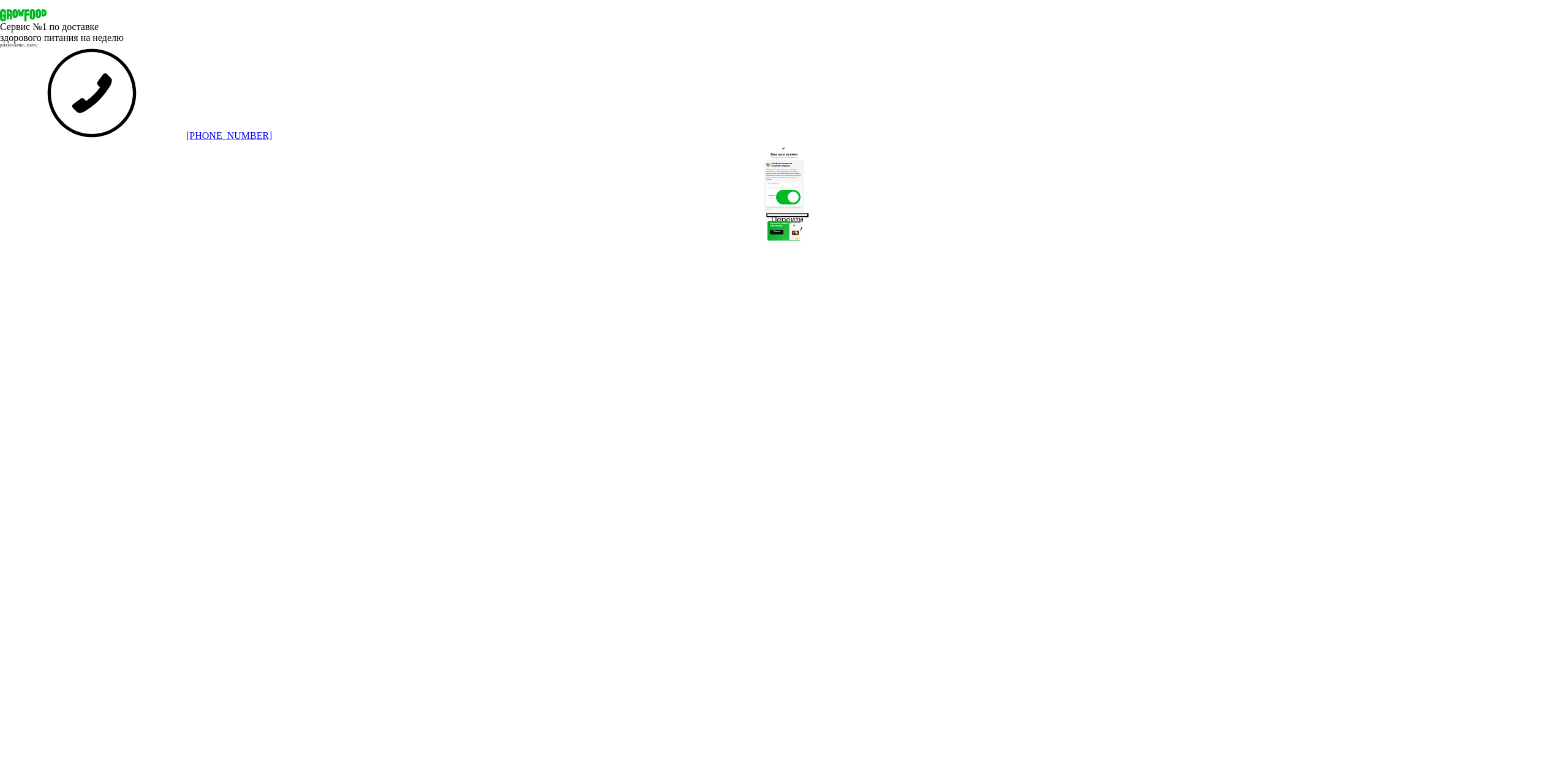
click at [801, 204] on span at bounding box center [788, 197] width 25 height 14
click at [787, 215] on button "Перейти к заказу" at bounding box center [788, 213] width 42 height 4
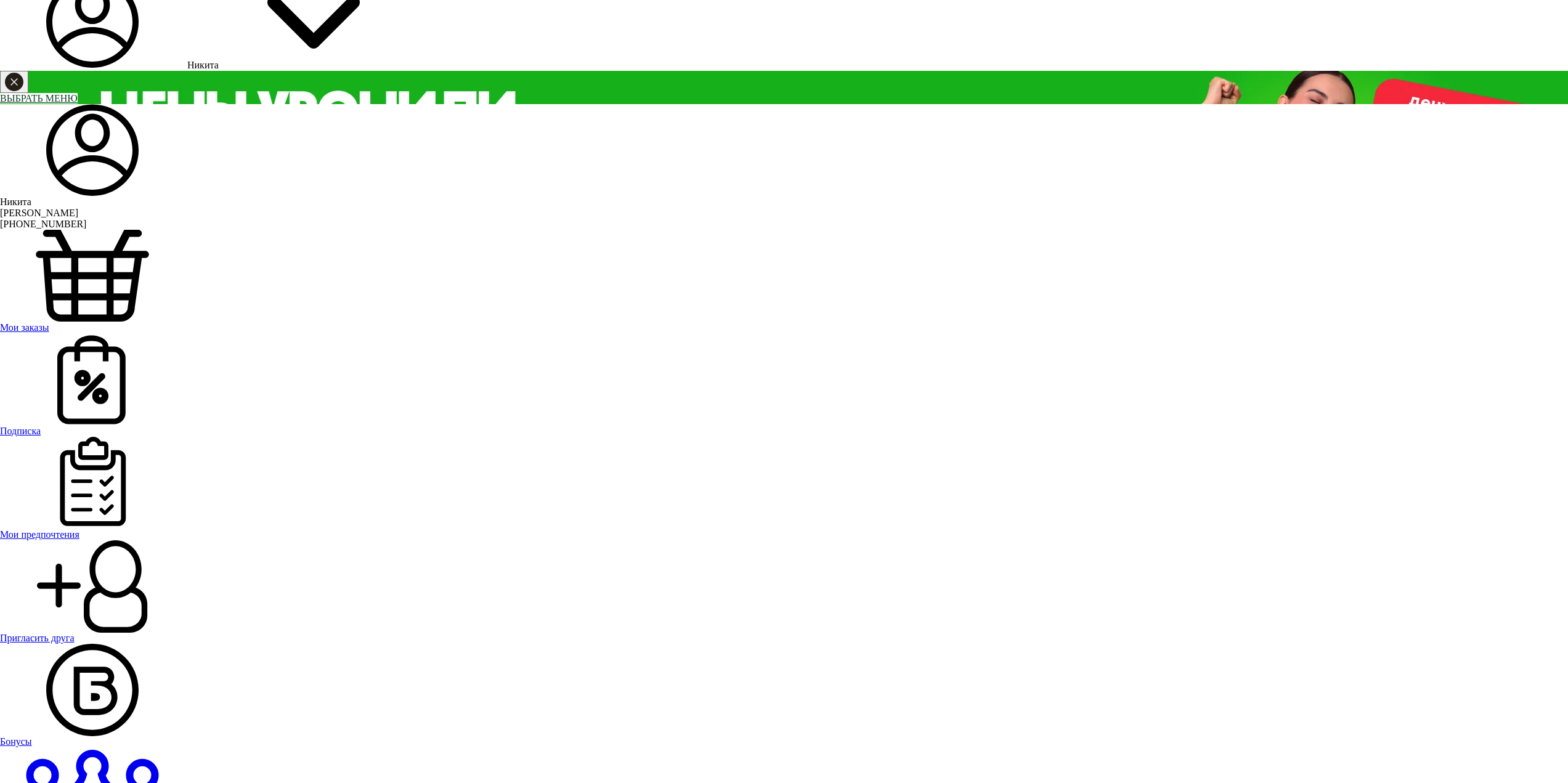
scroll to position [209, 0]
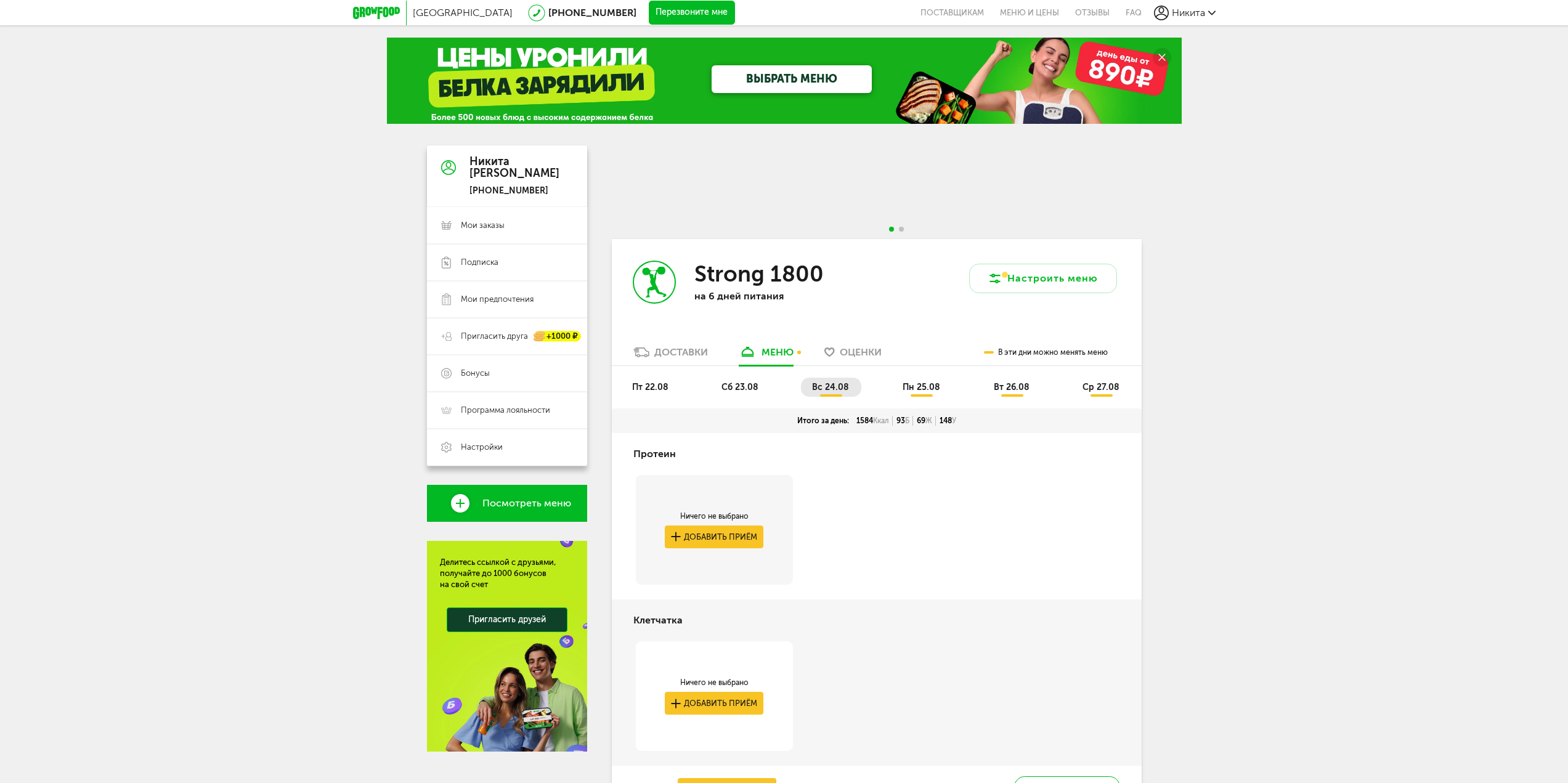
click at [675, 348] on div "Доставки" at bounding box center [682, 352] width 54 height 12
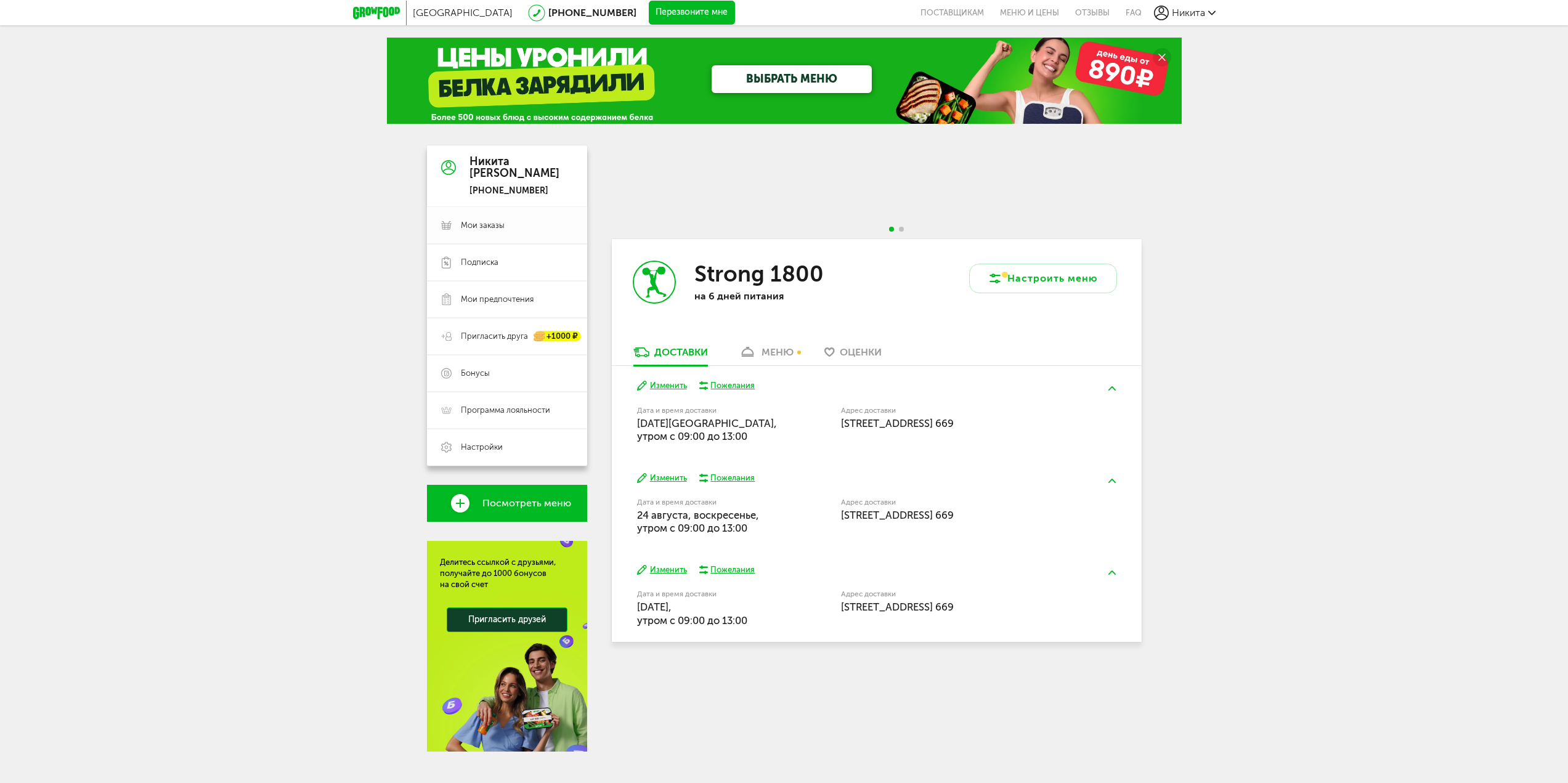
click at [498, 223] on span "Мои заказы" at bounding box center [483, 225] width 44 height 11
